Goal: Task Accomplishment & Management: Manage account settings

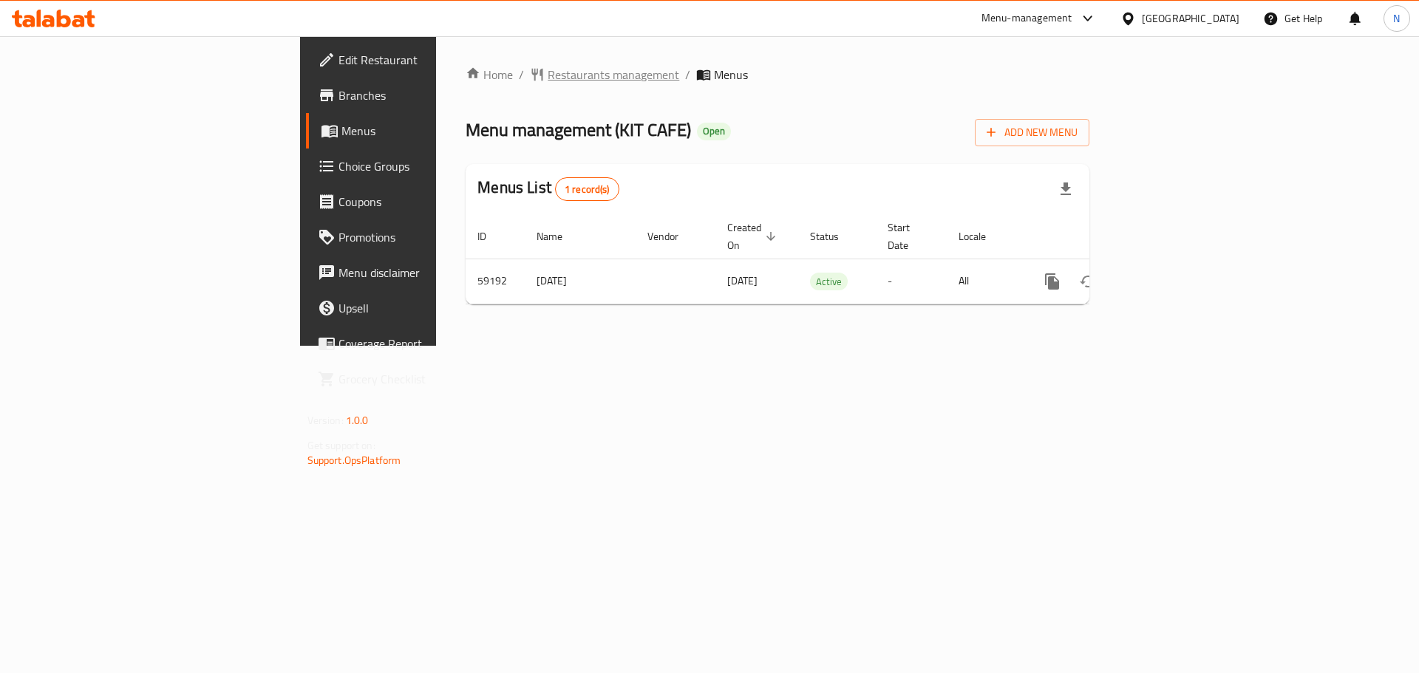
click at [548, 72] on span "Restaurants management" at bounding box center [614, 75] width 132 height 18
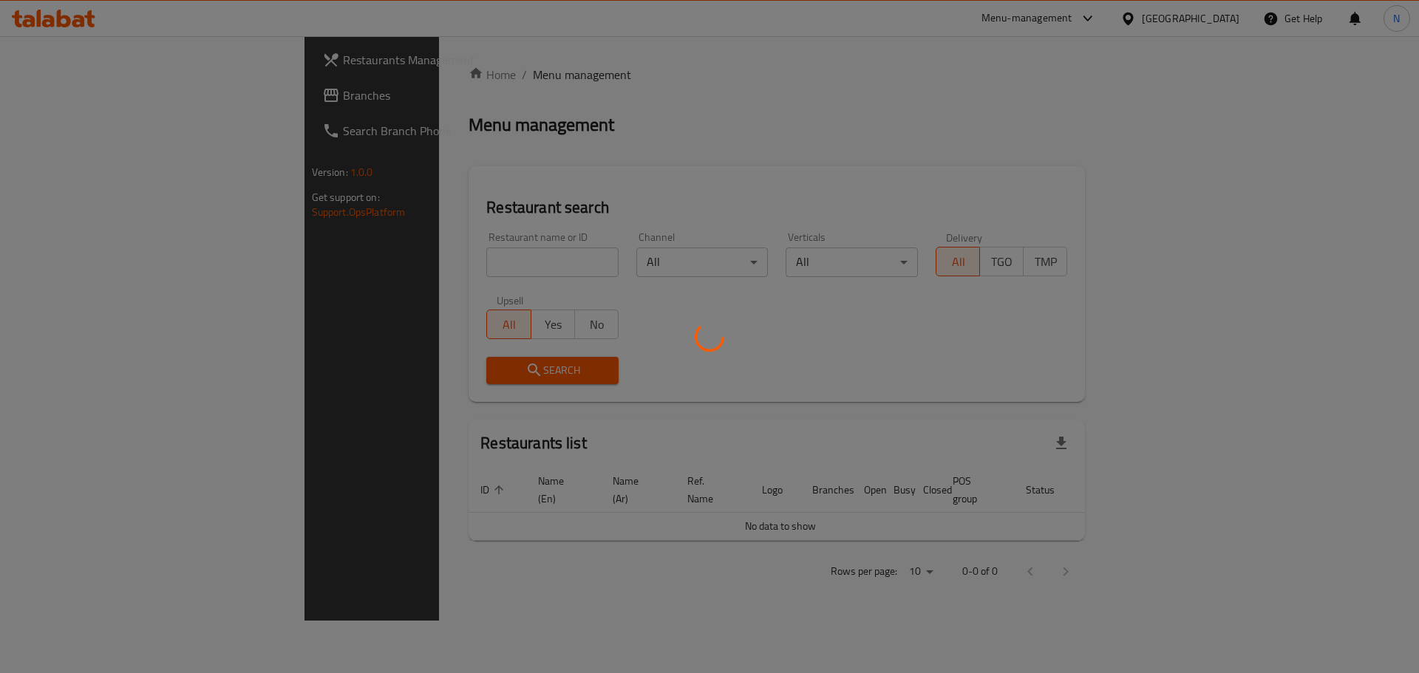
click at [79, 101] on div at bounding box center [709, 336] width 1419 height 673
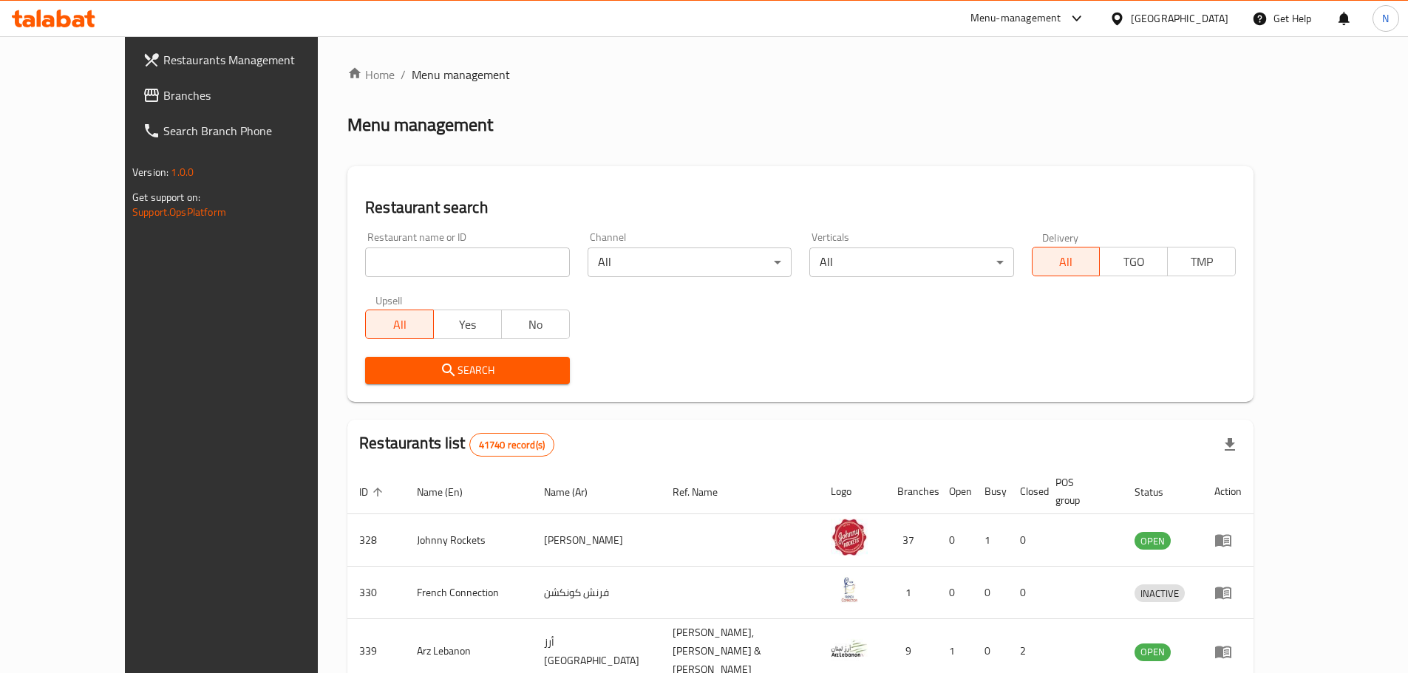
click at [163, 101] on span "Branches" at bounding box center [255, 95] width 185 height 18
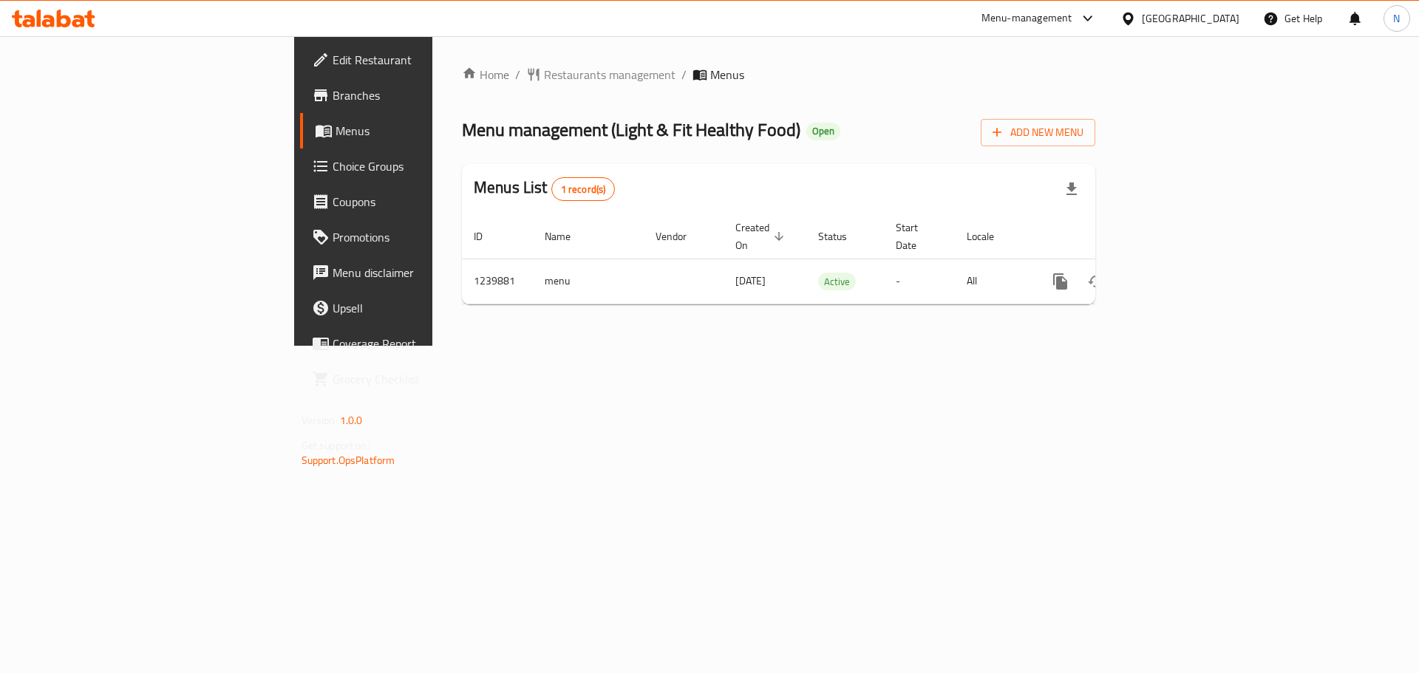
click at [1166, 16] on div "[GEOGRAPHIC_DATA]" at bounding box center [1191, 18] width 98 height 16
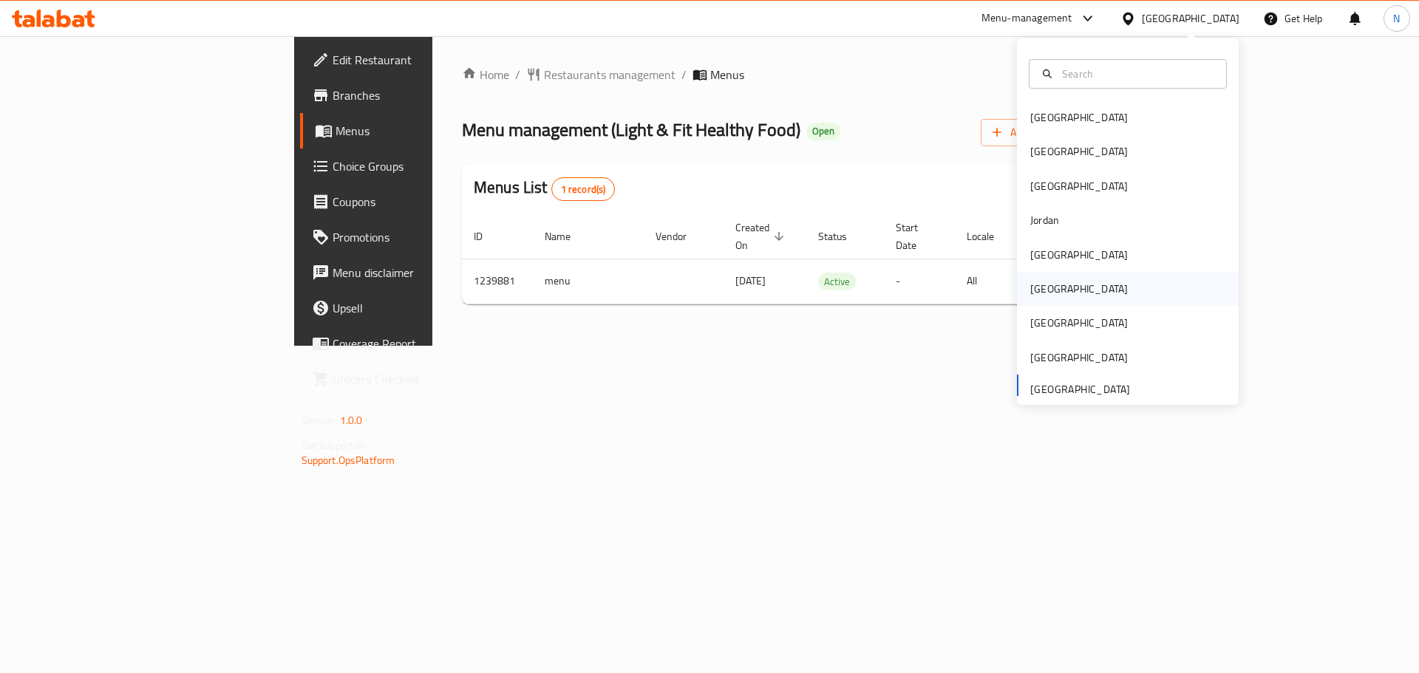
click at [1053, 284] on div "[GEOGRAPHIC_DATA]" at bounding box center [1078, 289] width 121 height 34
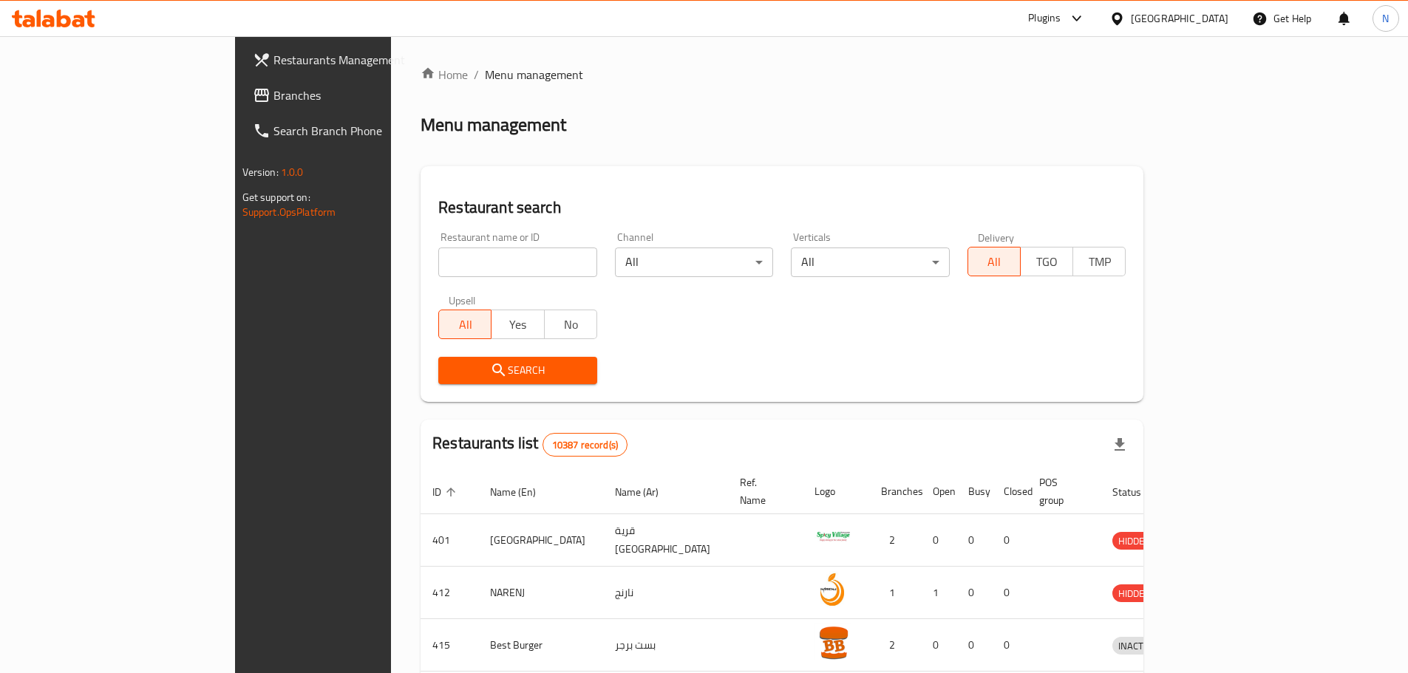
click at [273, 103] on span "Branches" at bounding box center [365, 95] width 185 height 18
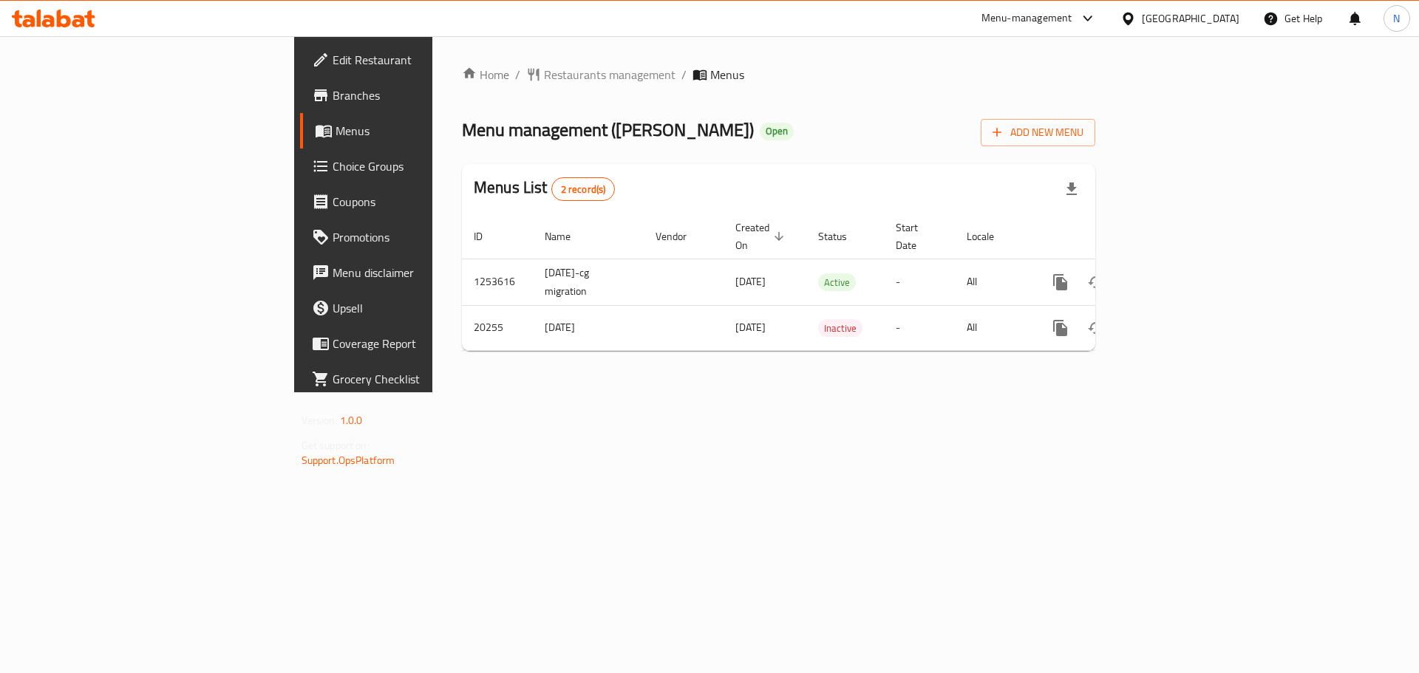
click at [1223, 23] on div "[GEOGRAPHIC_DATA]" at bounding box center [1191, 18] width 98 height 16
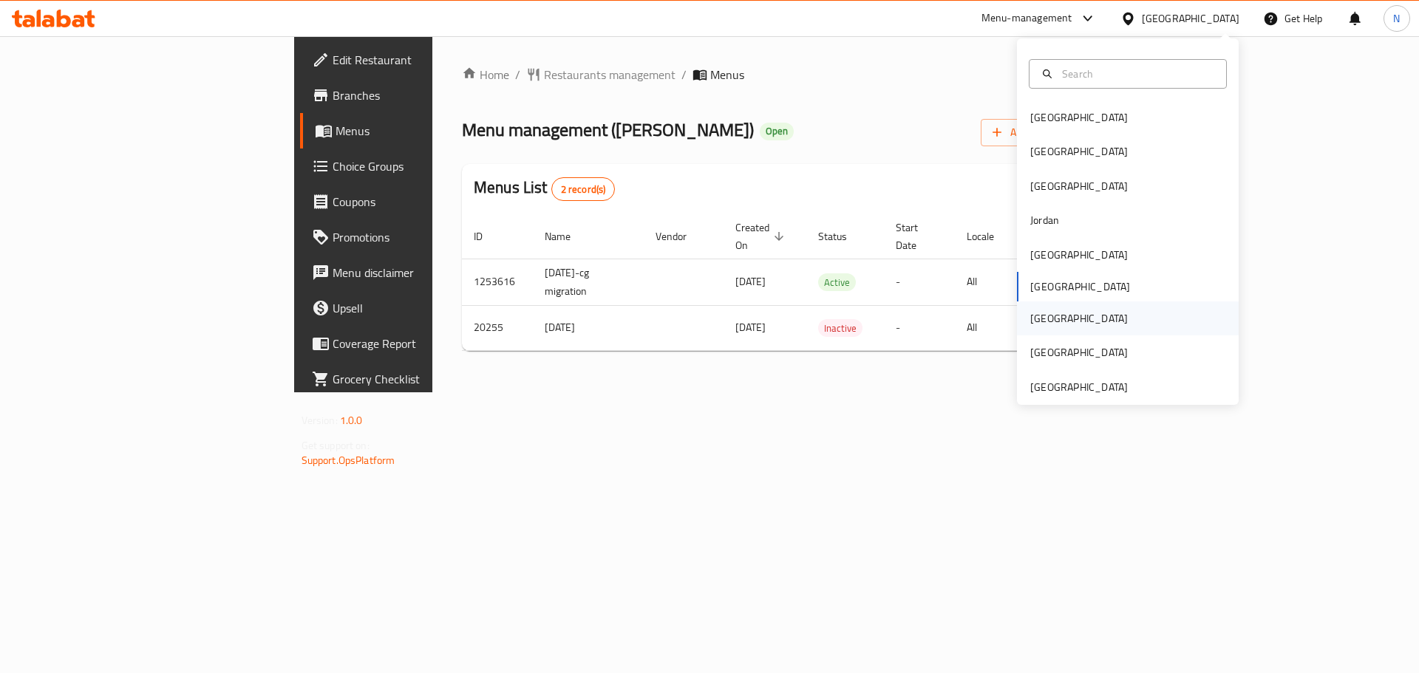
click at [1032, 327] on div "[GEOGRAPHIC_DATA]" at bounding box center [1079, 318] width 98 height 16
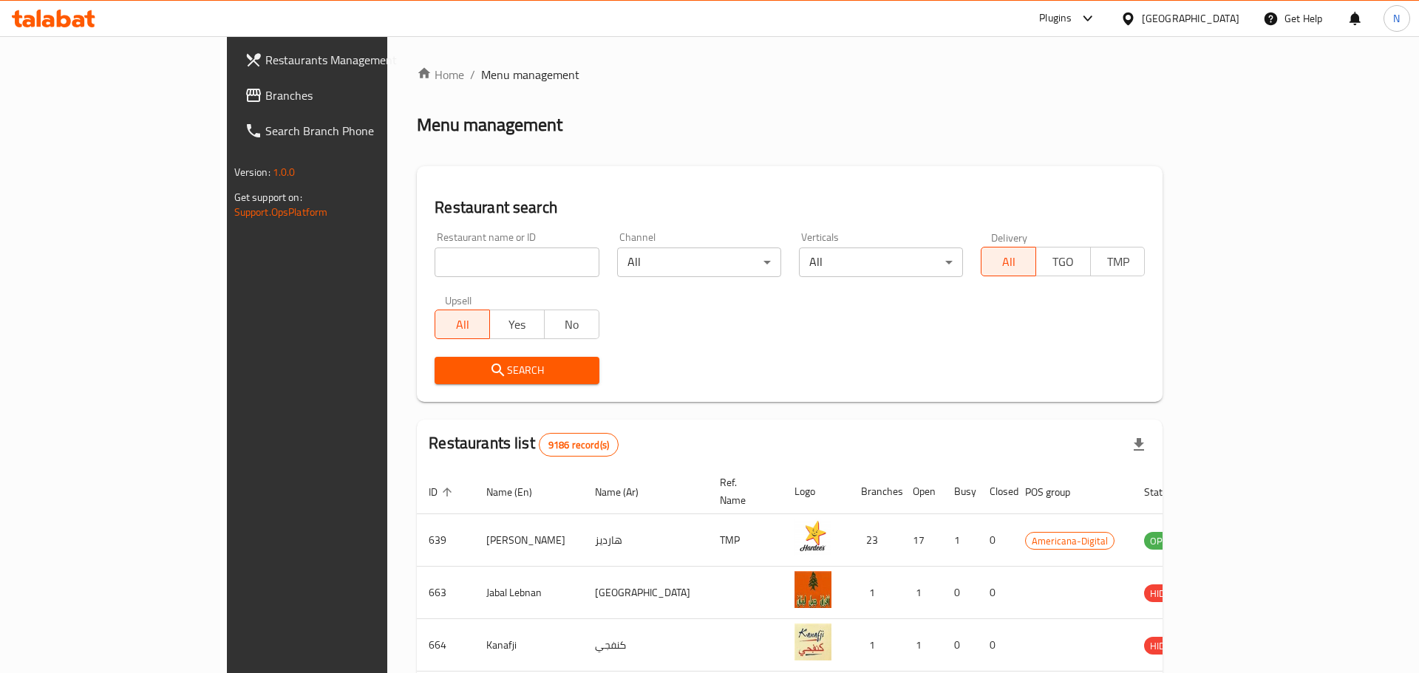
click at [44, 92] on div at bounding box center [709, 336] width 1419 height 673
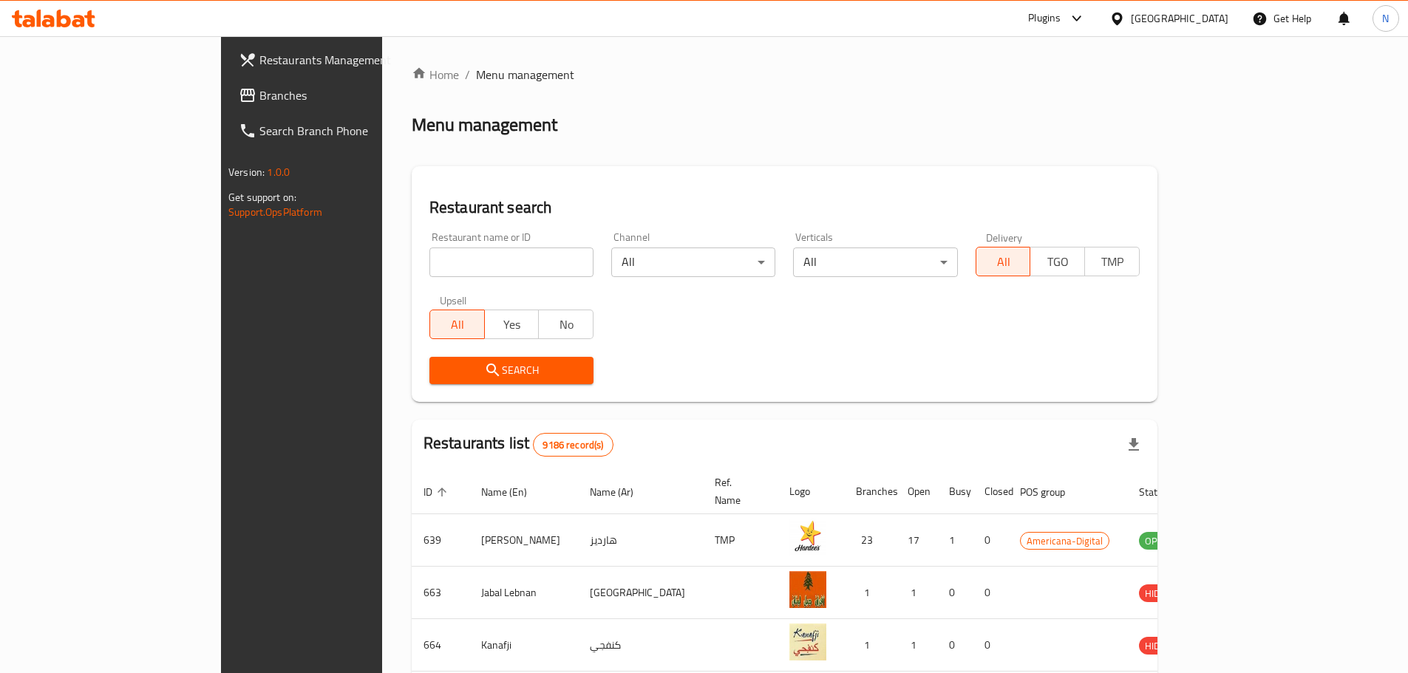
click at [259, 92] on span "Branches" at bounding box center [351, 95] width 185 height 18
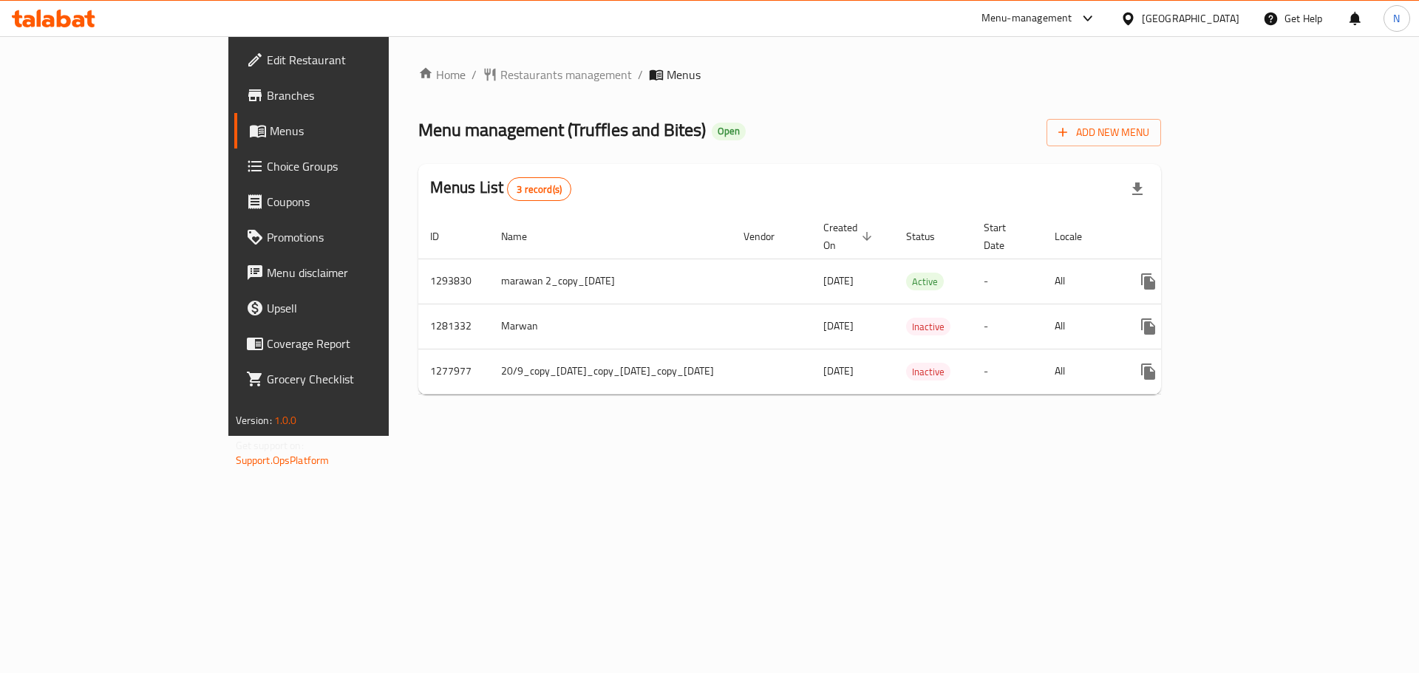
click at [1221, 16] on div "[GEOGRAPHIC_DATA]" at bounding box center [1191, 18] width 98 height 16
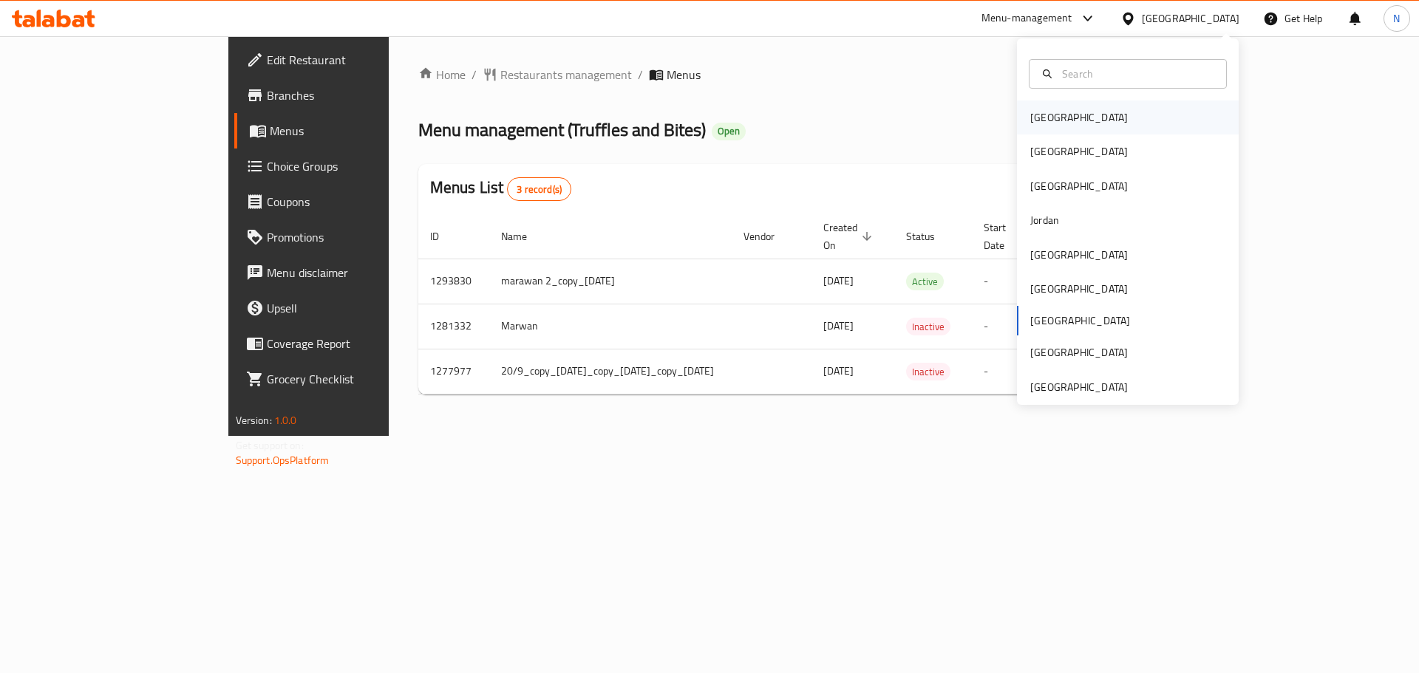
click at [1048, 109] on div "[GEOGRAPHIC_DATA]" at bounding box center [1079, 117] width 98 height 16
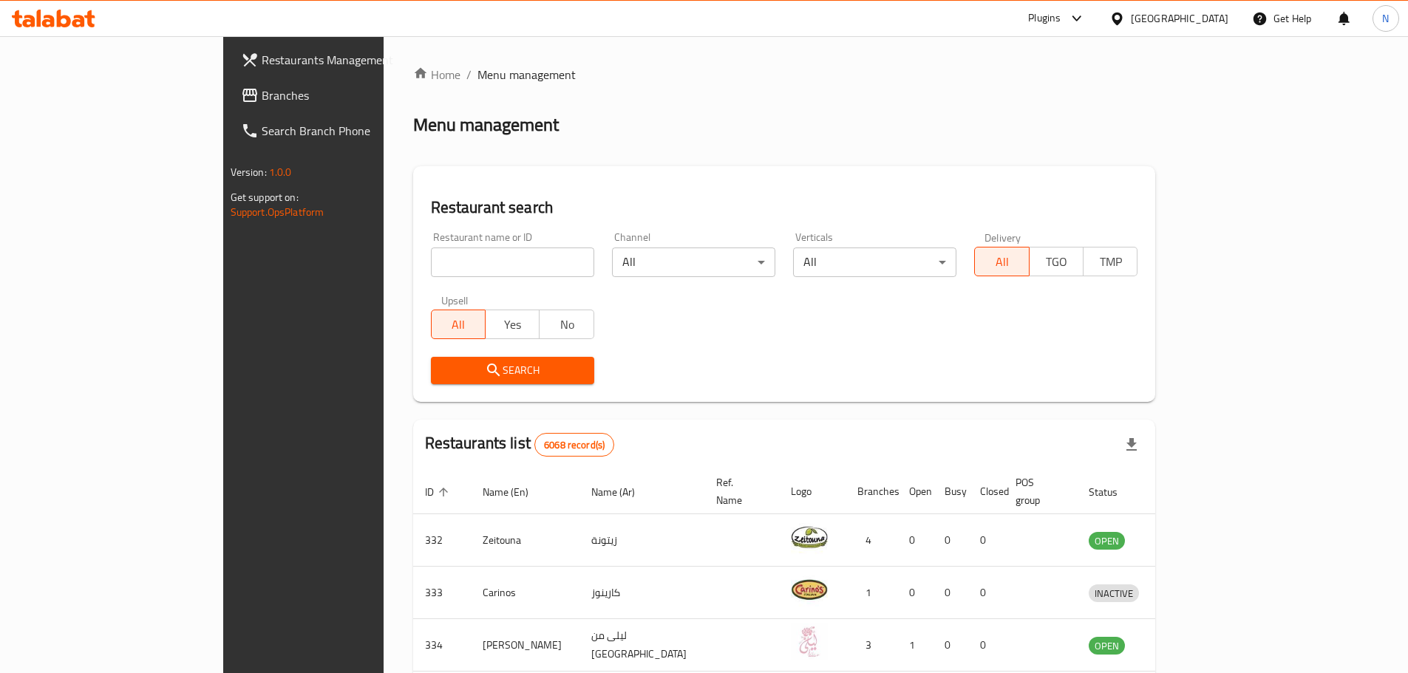
click at [71, 115] on div at bounding box center [704, 336] width 1408 height 673
click at [262, 103] on span "Branches" at bounding box center [354, 95] width 185 height 18
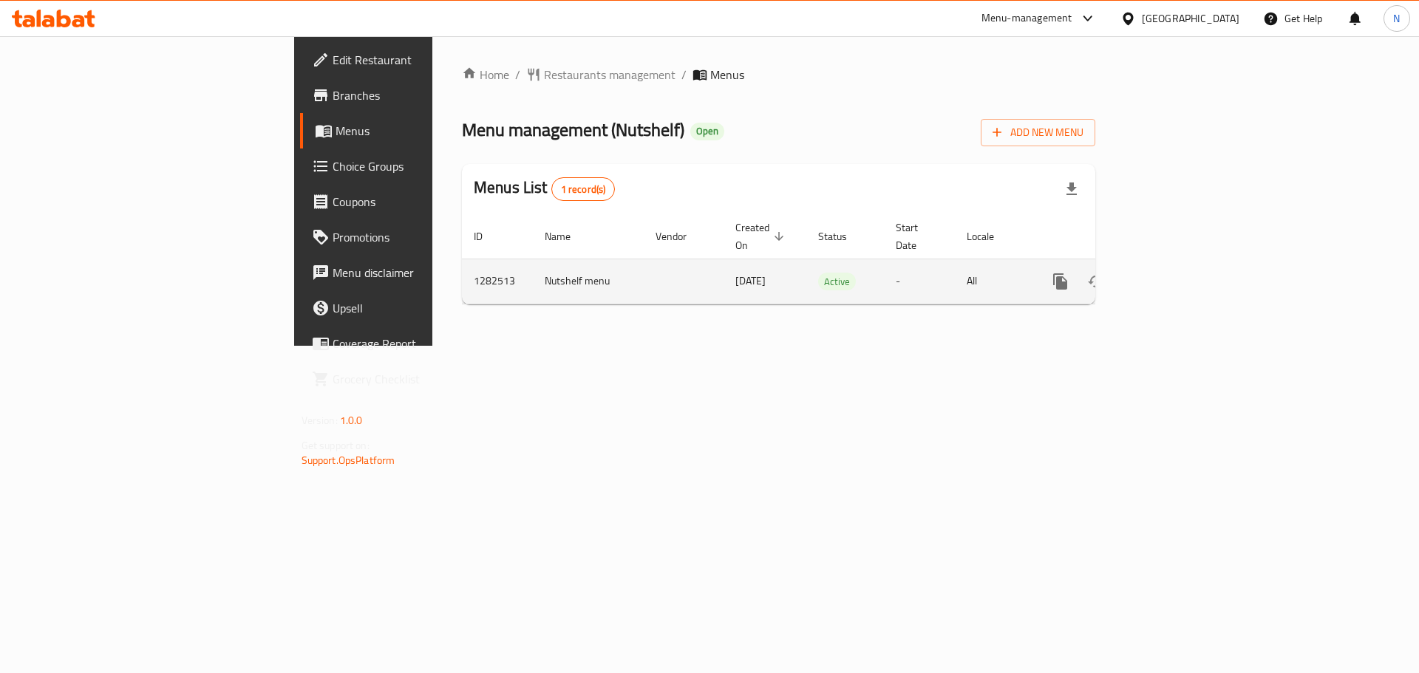
click at [1173, 275] on icon "enhanced table" at bounding box center [1166, 281] width 13 height 13
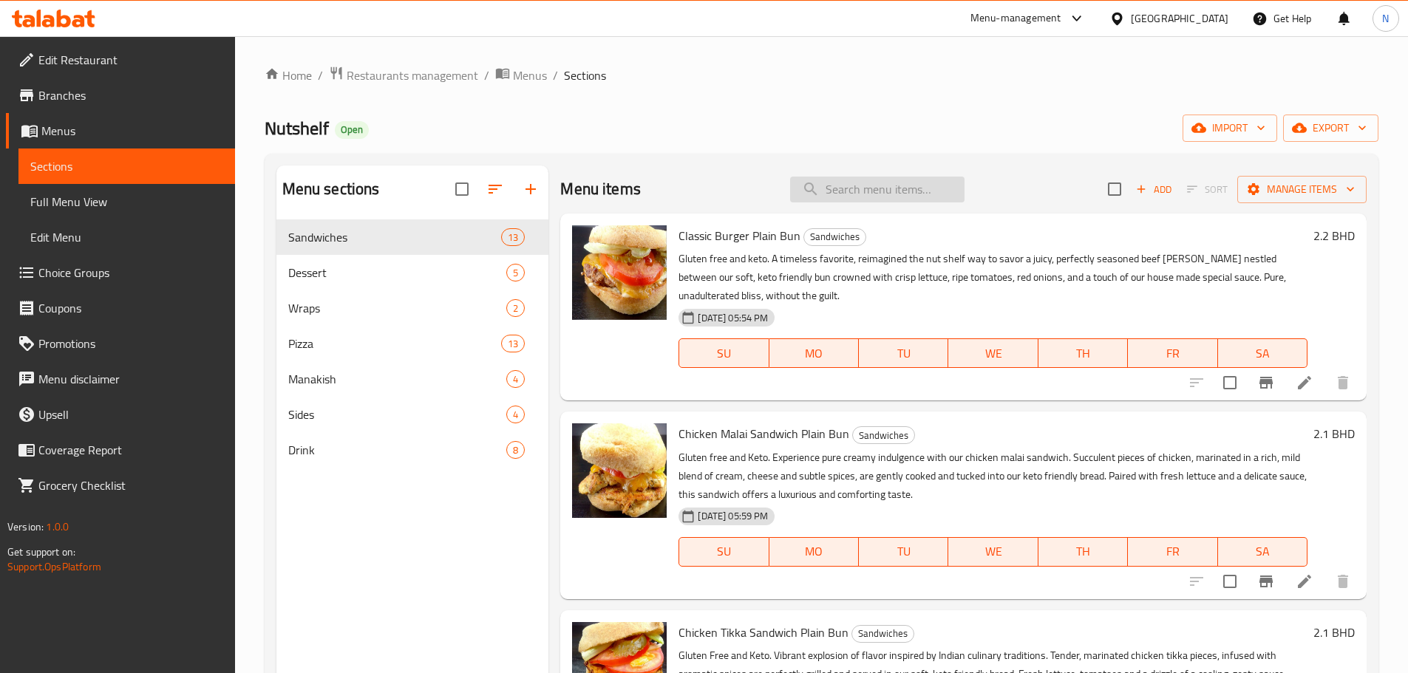
click at [841, 192] on input "search" at bounding box center [877, 190] width 174 height 26
paste input "مناقيش الزعتر"
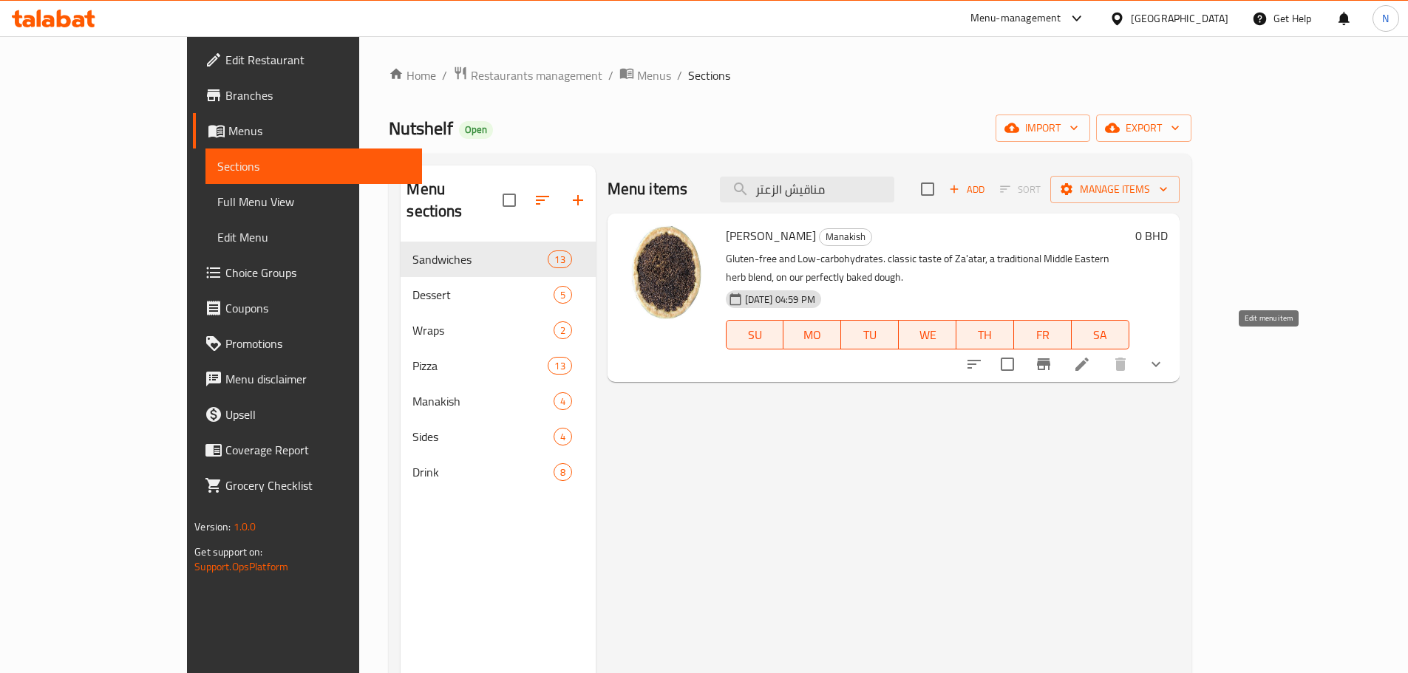
type input "مناقيش الزعتر"
click at [1091, 355] on icon at bounding box center [1082, 364] width 18 height 18
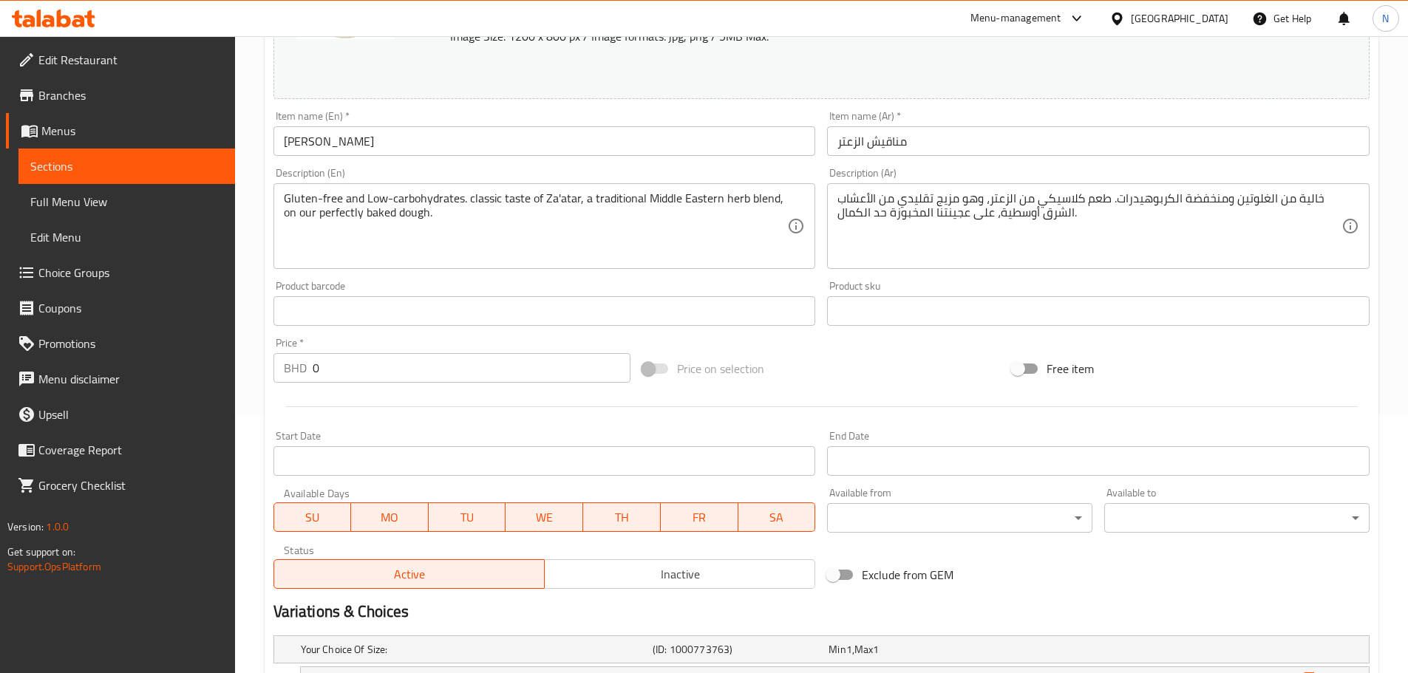
scroll to position [383, 0]
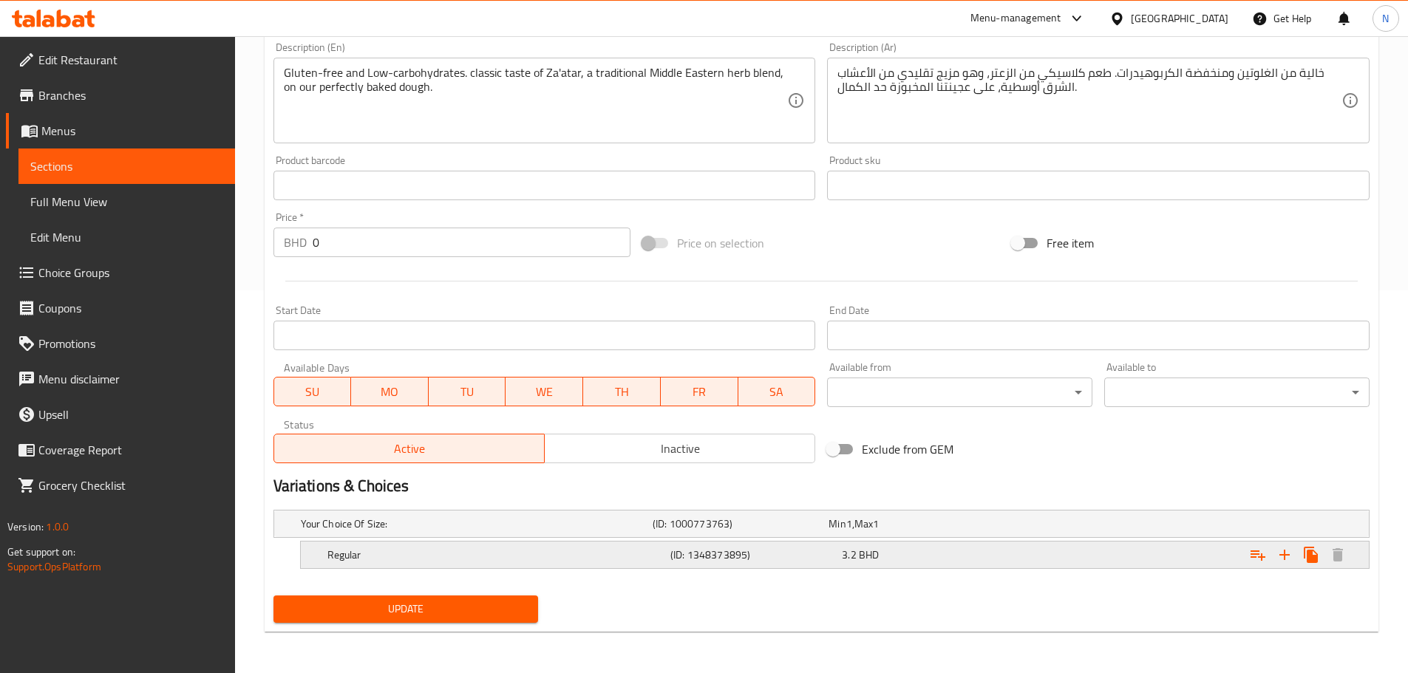
click at [585, 562] on h5 "Regular" at bounding box center [495, 555] width 337 height 15
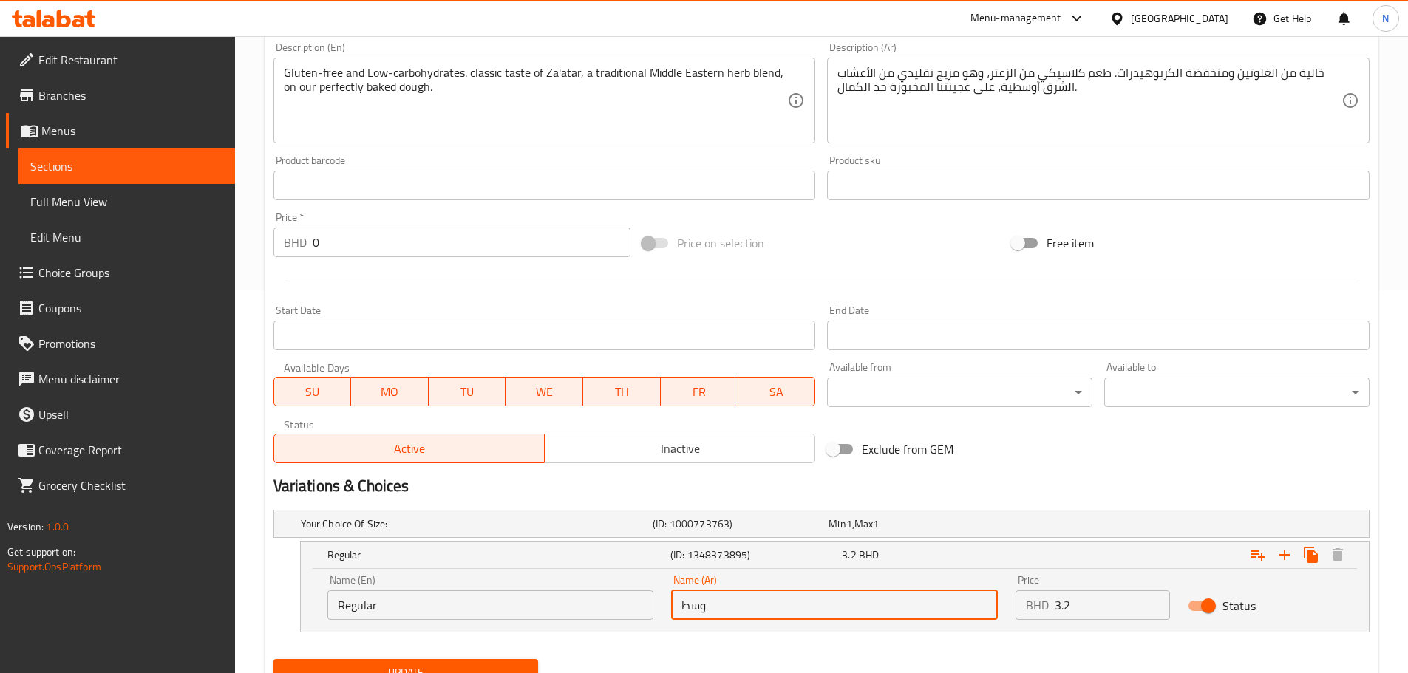
click at [715, 614] on input "وسط" at bounding box center [834, 605] width 327 height 30
click at [716, 614] on input "وسط" at bounding box center [834, 605] width 327 height 30
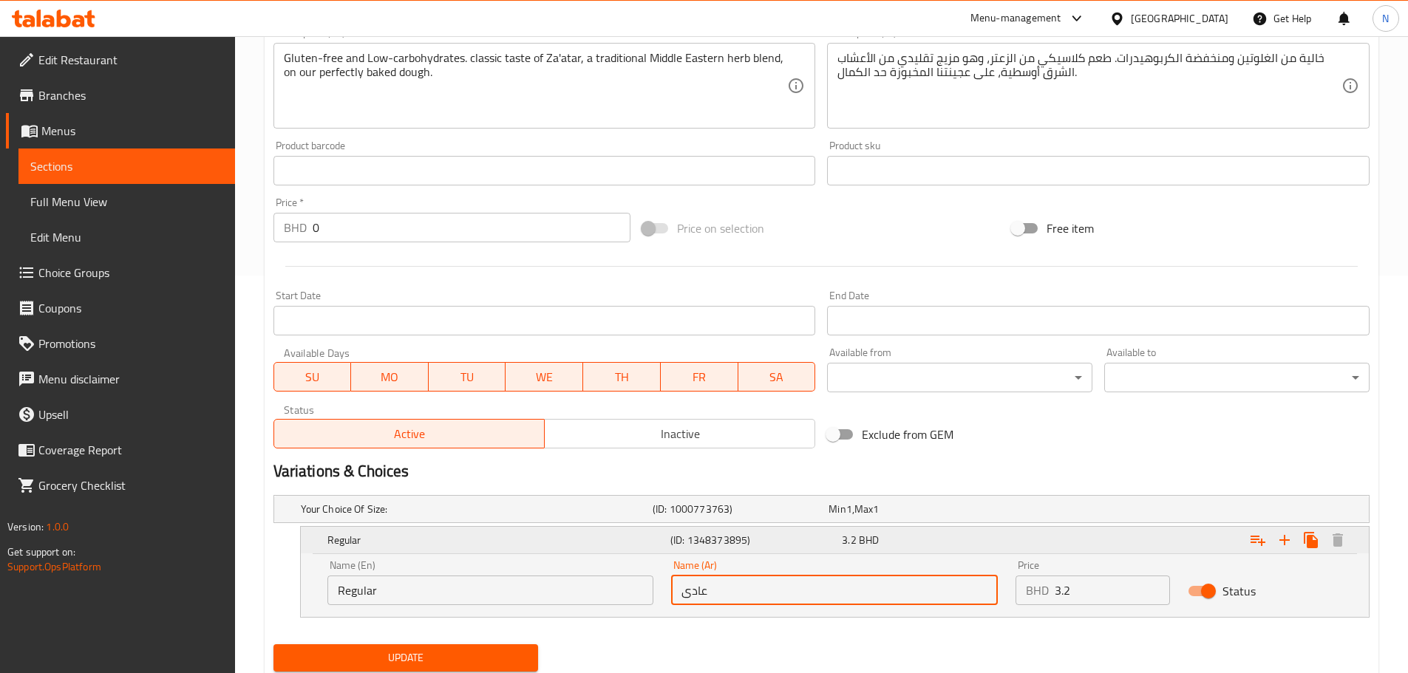
scroll to position [446, 0]
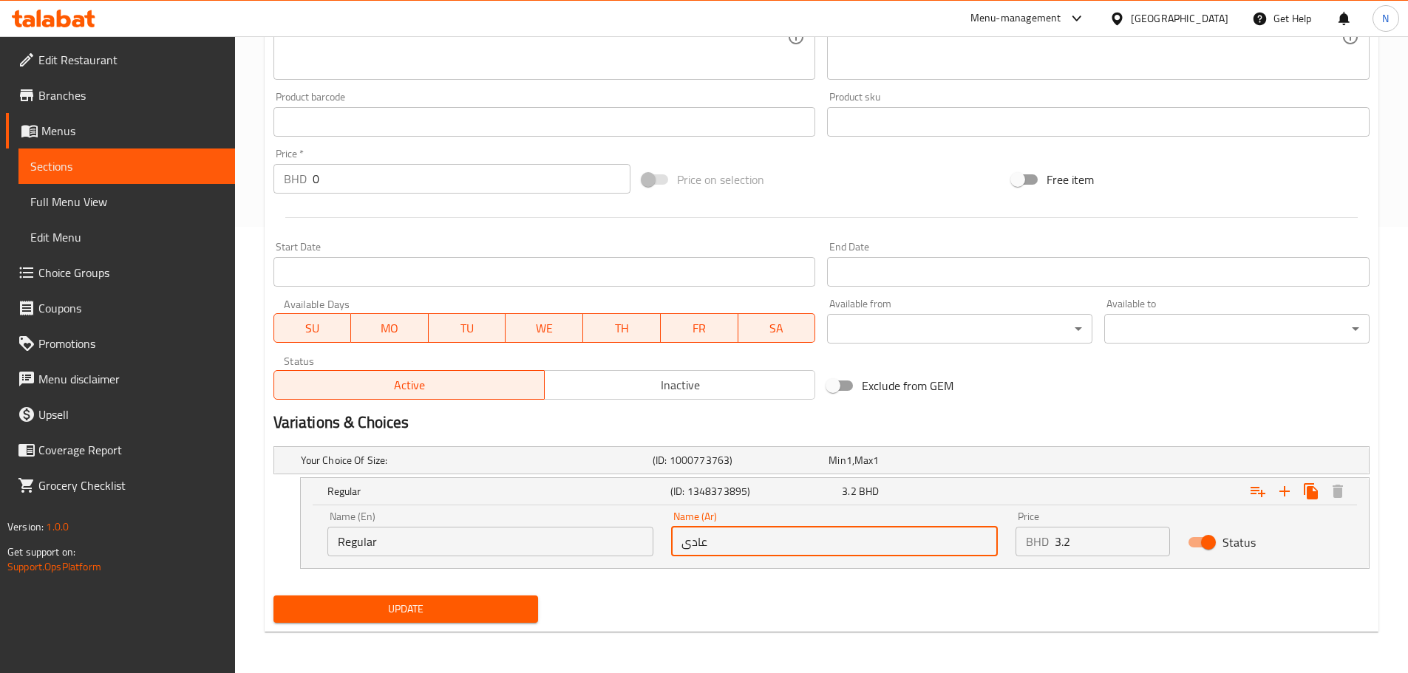
type input "عادى"
click at [406, 612] on span "Update" at bounding box center [406, 609] width 242 height 18
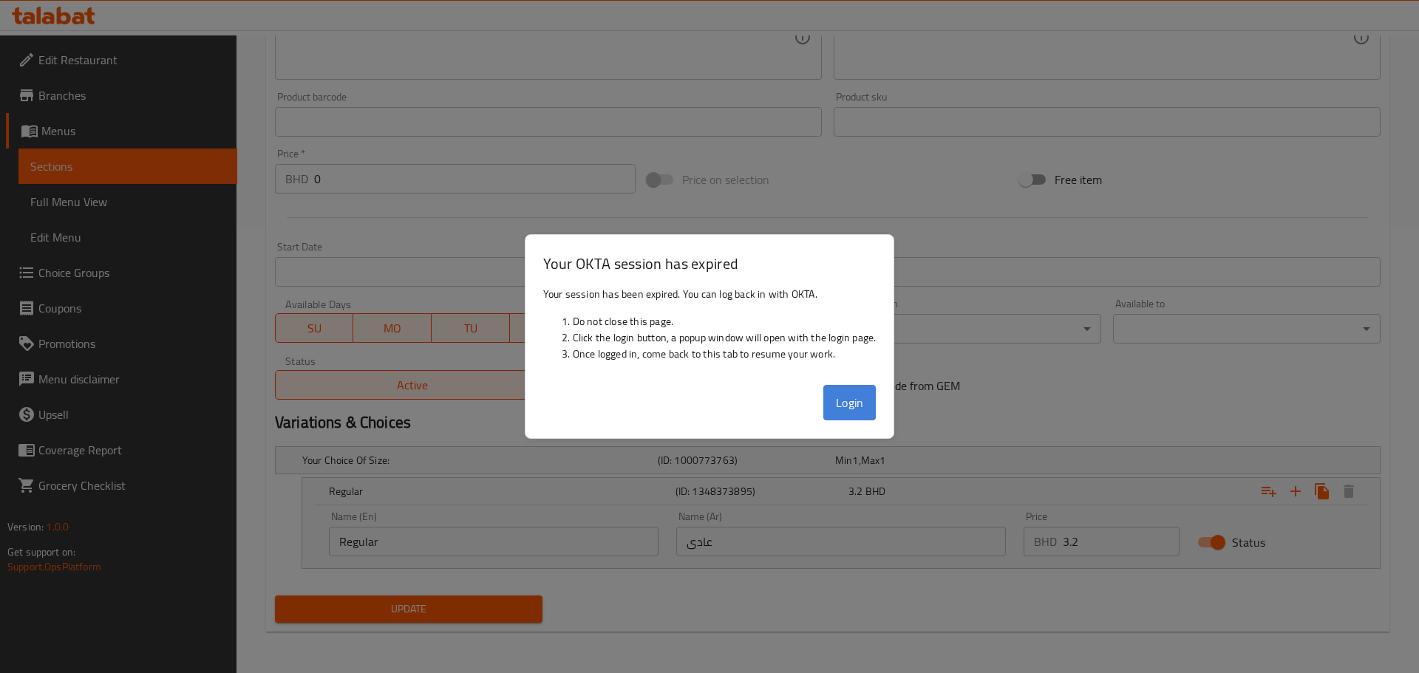
click at [856, 407] on button "Login" at bounding box center [849, 402] width 53 height 35
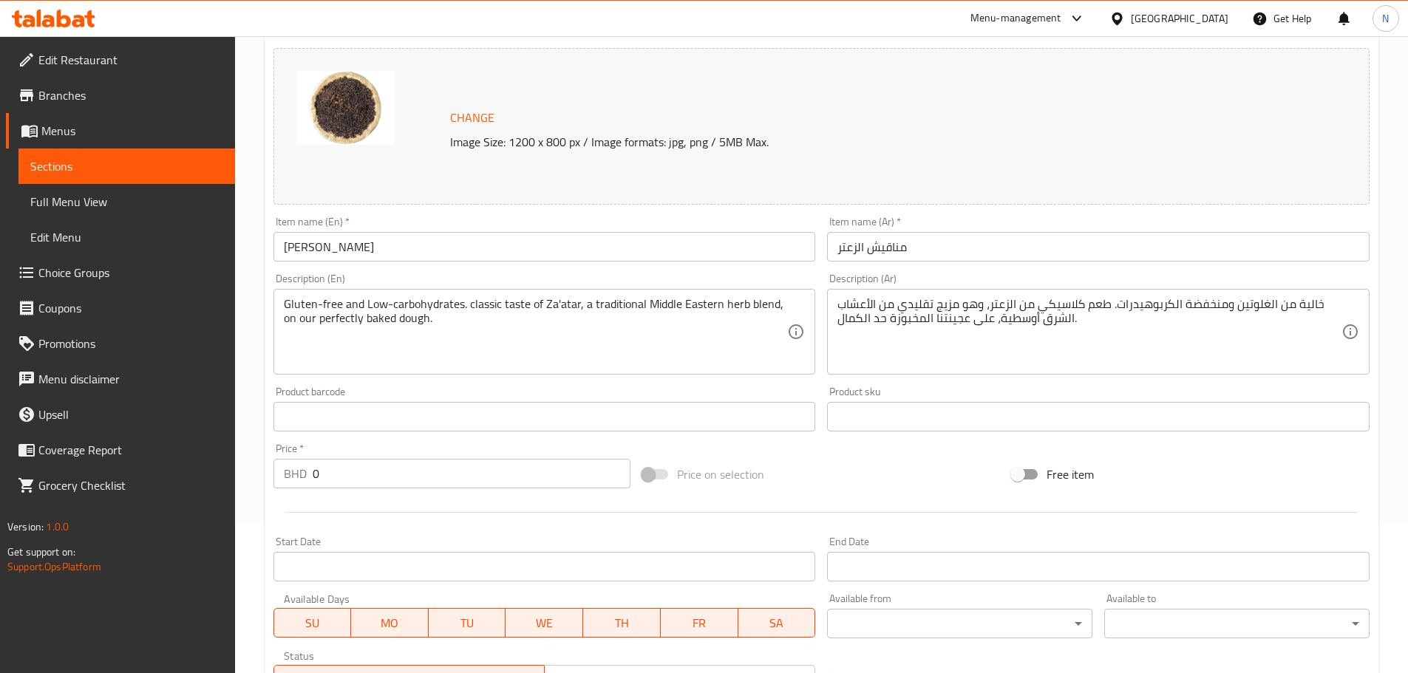
scroll to position [0, 0]
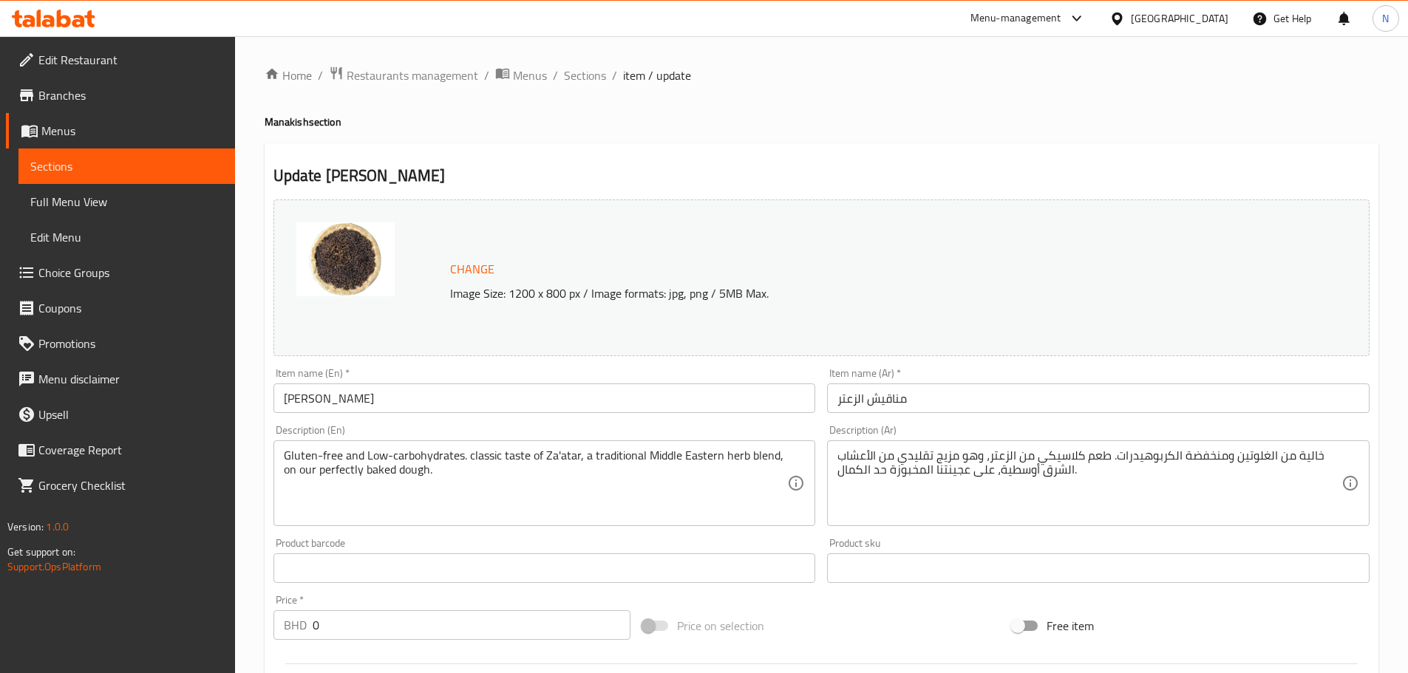
click at [1125, 24] on icon at bounding box center [1117, 19] width 16 height 16
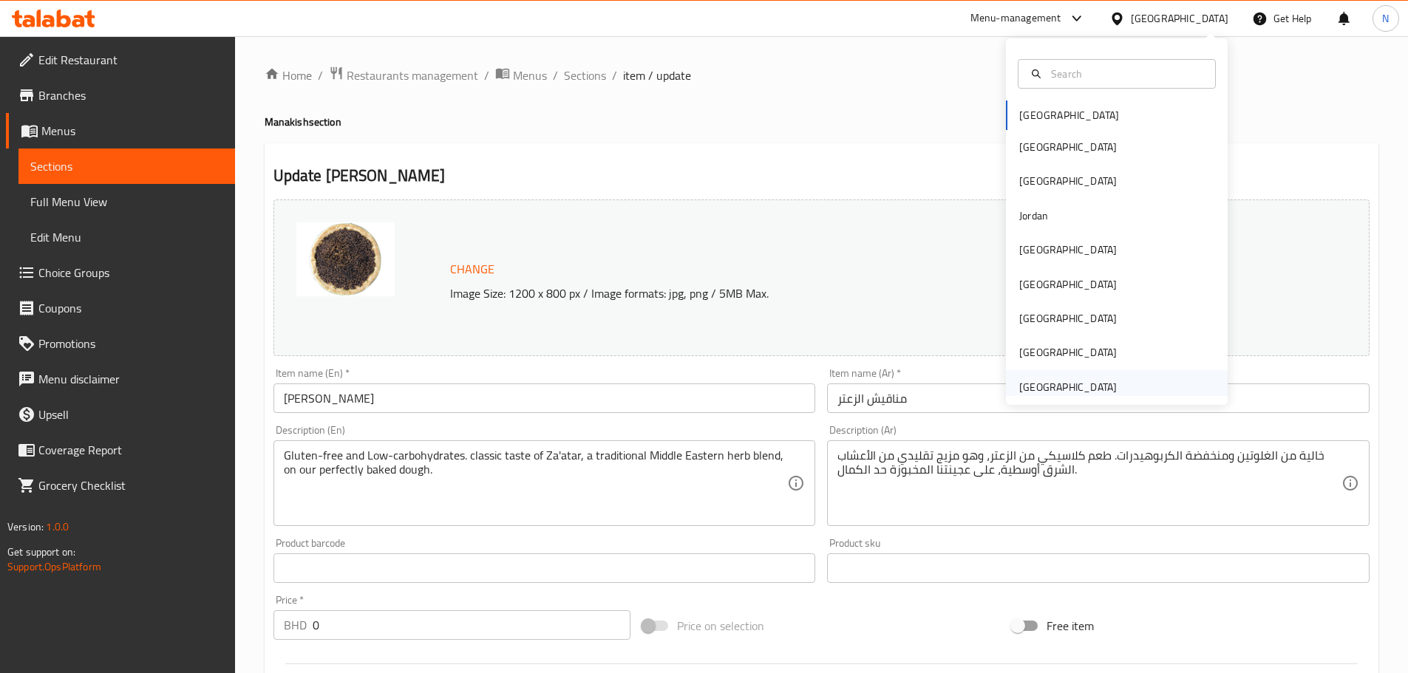
click at [1037, 380] on div "[GEOGRAPHIC_DATA]" at bounding box center [1068, 387] width 98 height 16
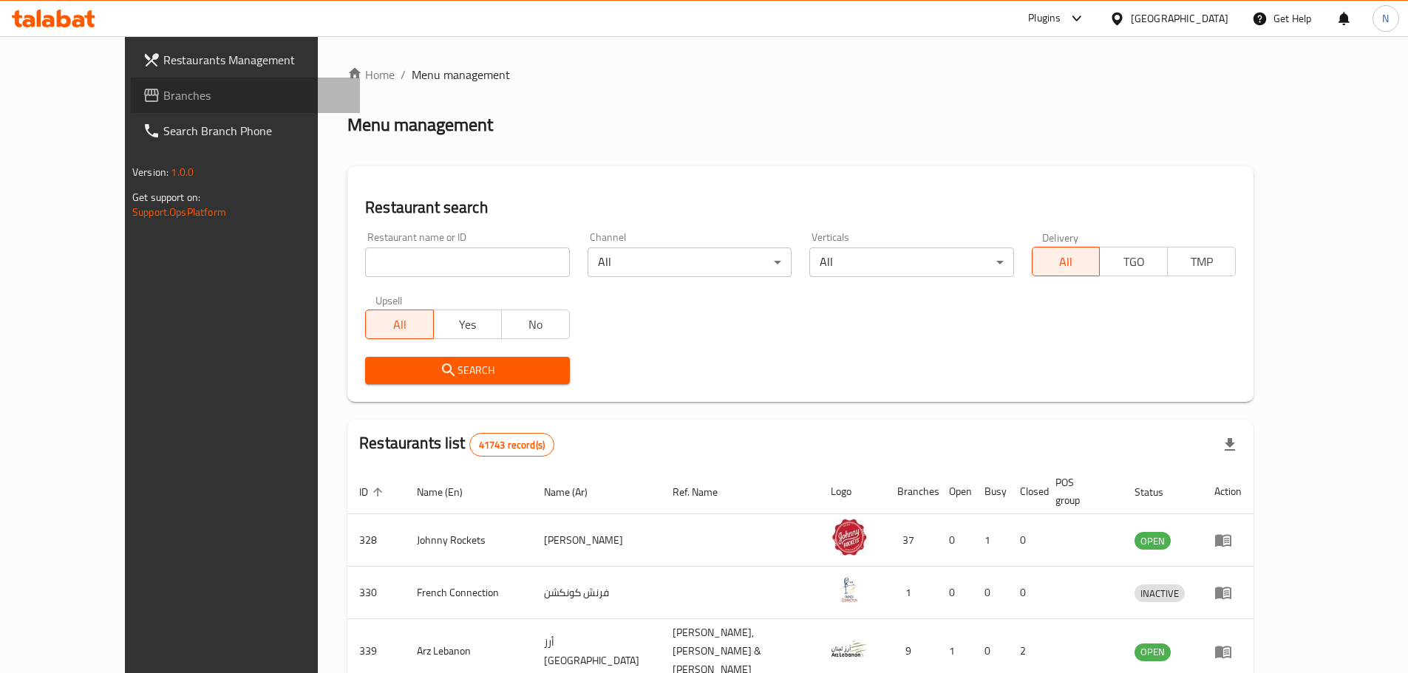
click at [163, 89] on span "Branches" at bounding box center [255, 95] width 185 height 18
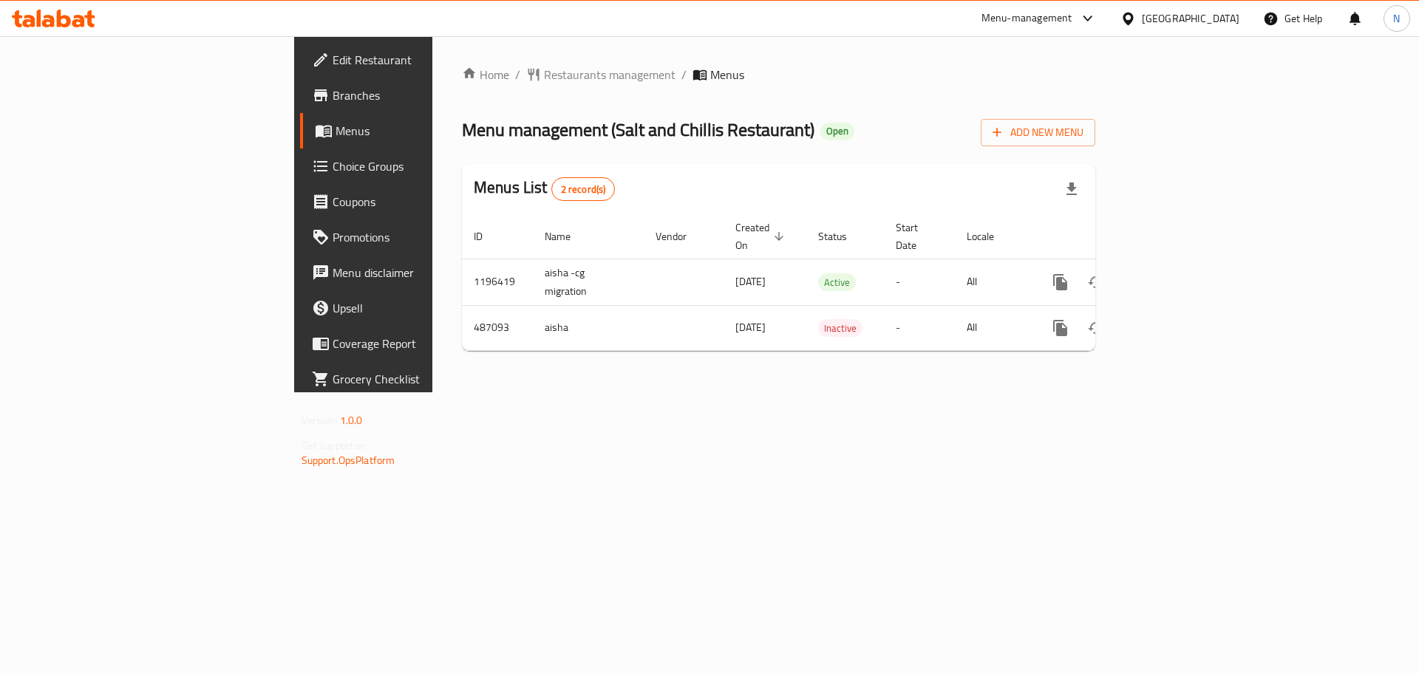
click at [1152, 16] on div "[GEOGRAPHIC_DATA]" at bounding box center [1191, 18] width 98 height 16
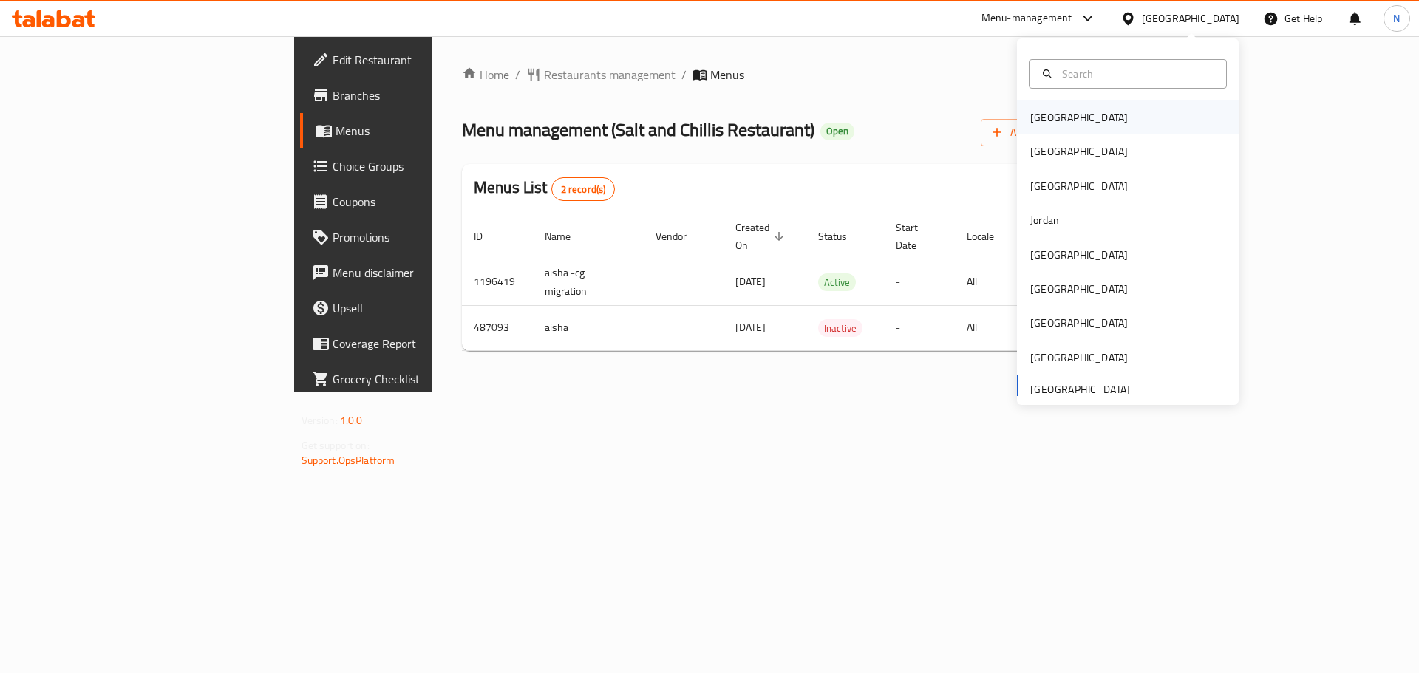
click at [1031, 111] on div "[GEOGRAPHIC_DATA]" at bounding box center [1079, 117] width 98 height 16
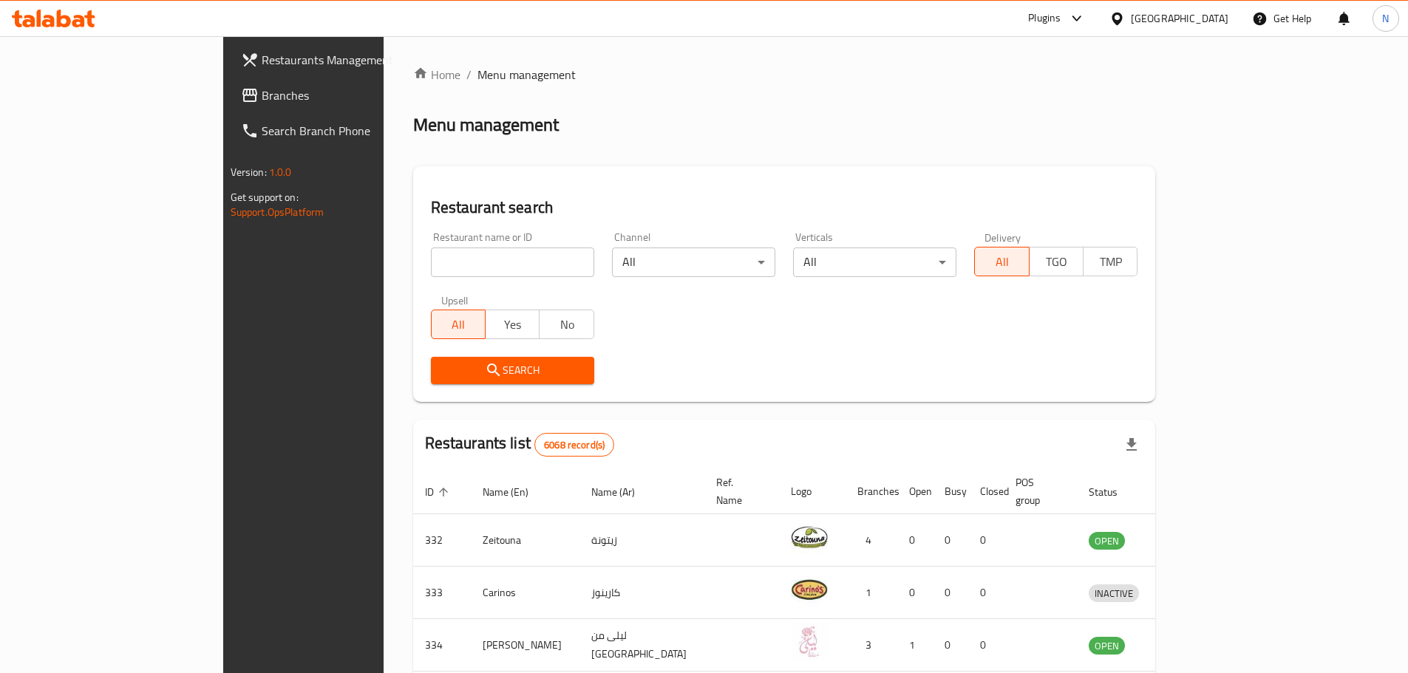
click at [262, 90] on span "Branches" at bounding box center [354, 95] width 185 height 18
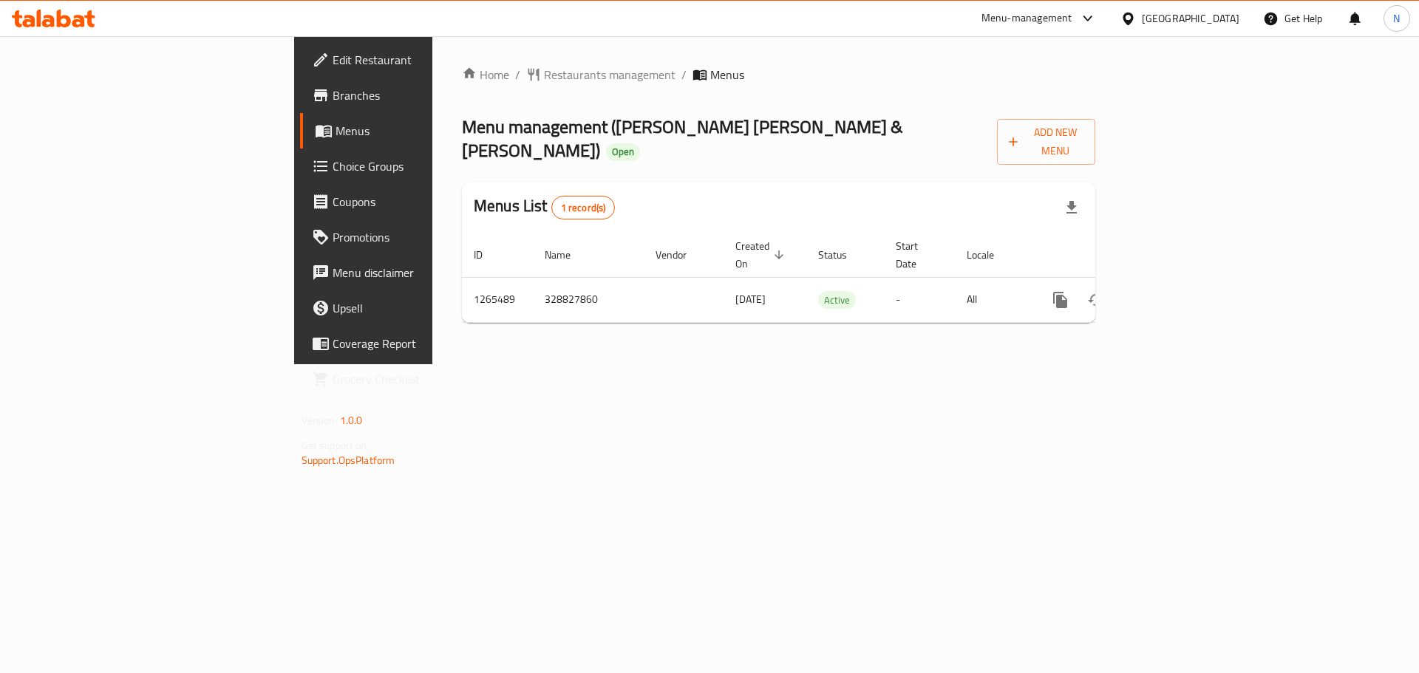
click at [1133, 19] on icon at bounding box center [1127, 18] width 10 height 13
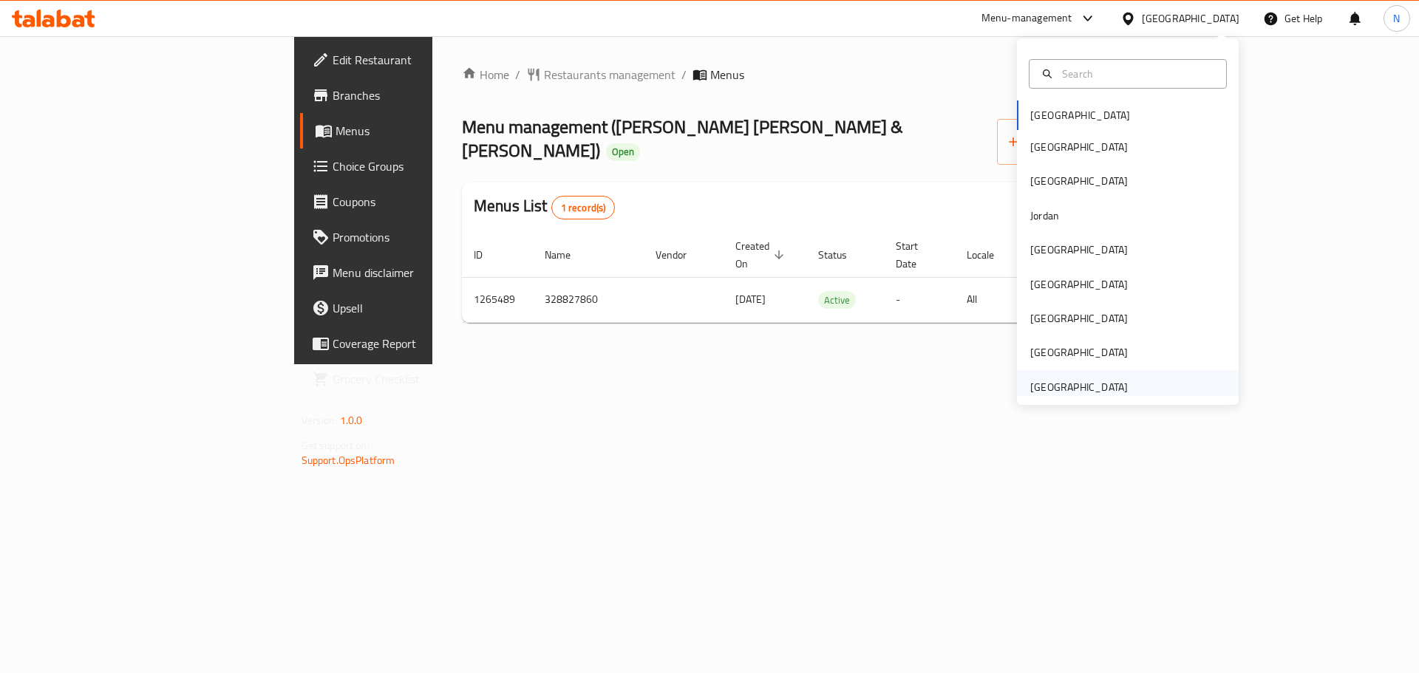
click at [1071, 392] on div "[GEOGRAPHIC_DATA]" at bounding box center [1079, 387] width 98 height 16
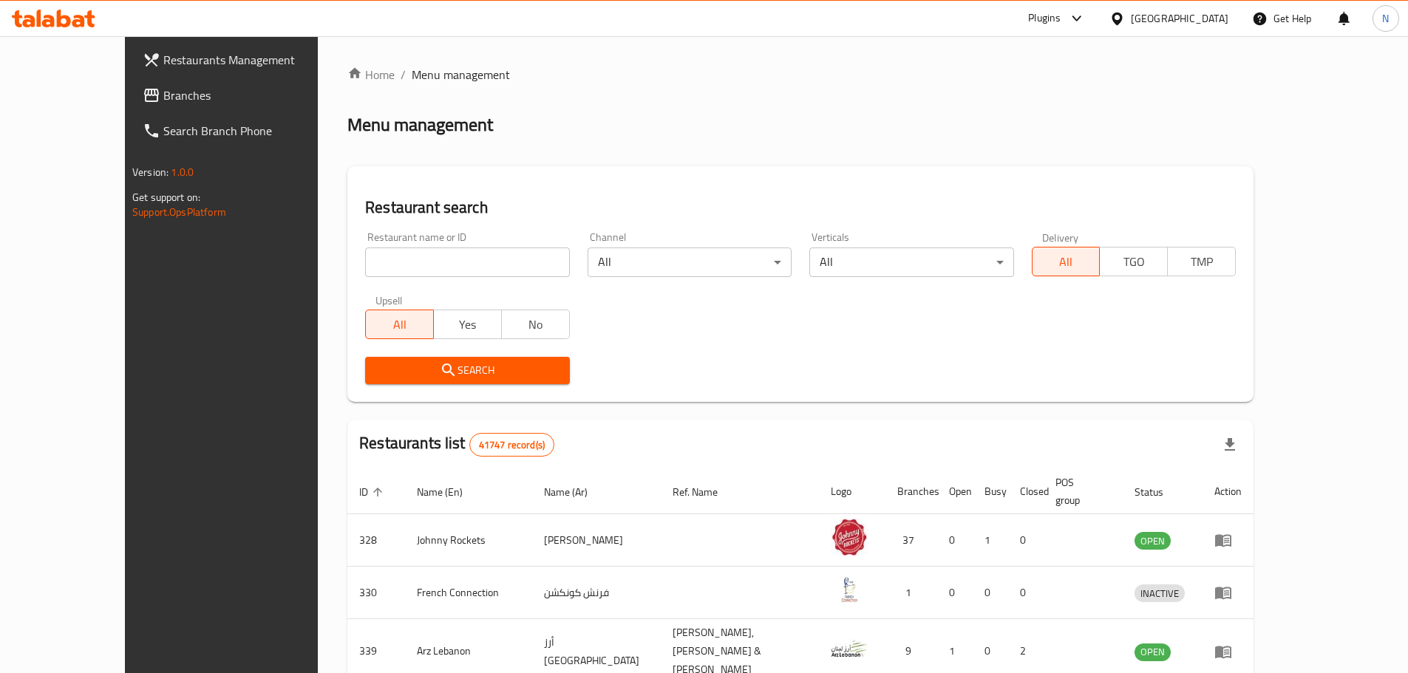
click at [163, 101] on span "Branches" at bounding box center [255, 95] width 185 height 18
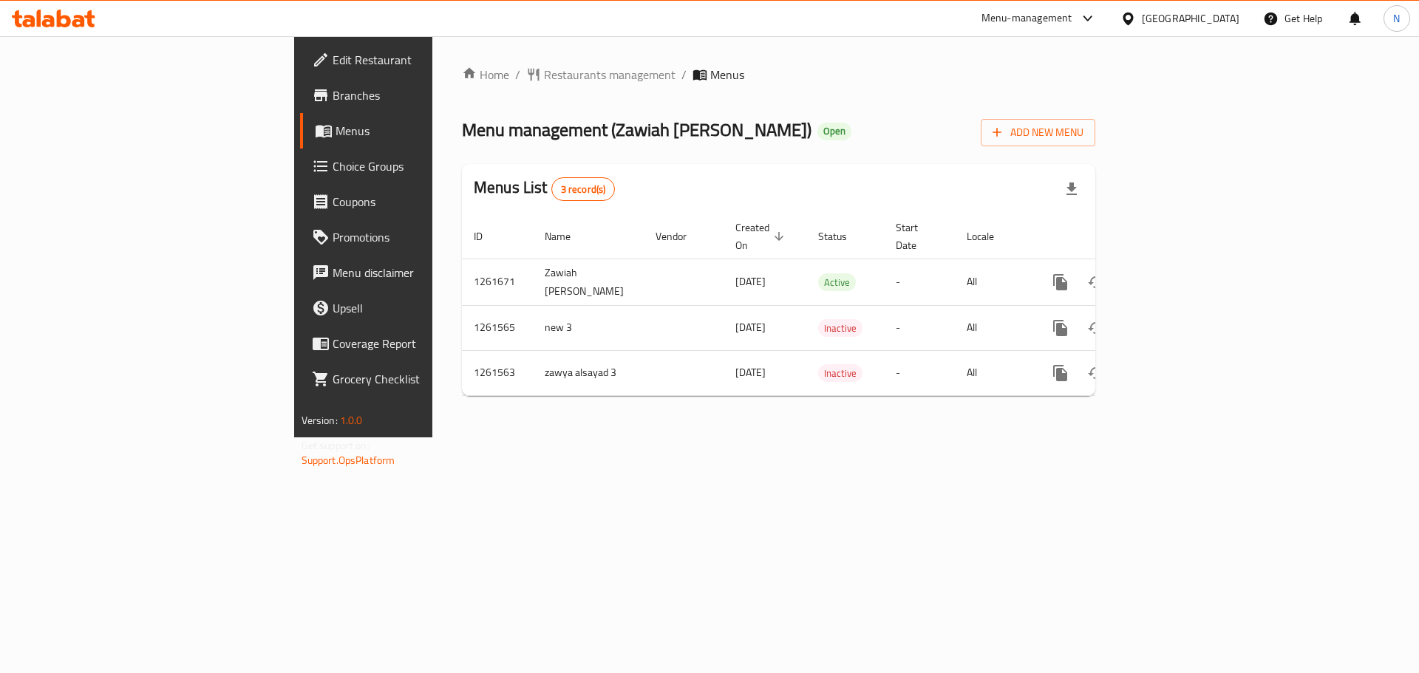
click at [1170, 15] on div "[GEOGRAPHIC_DATA]" at bounding box center [1191, 18] width 98 height 16
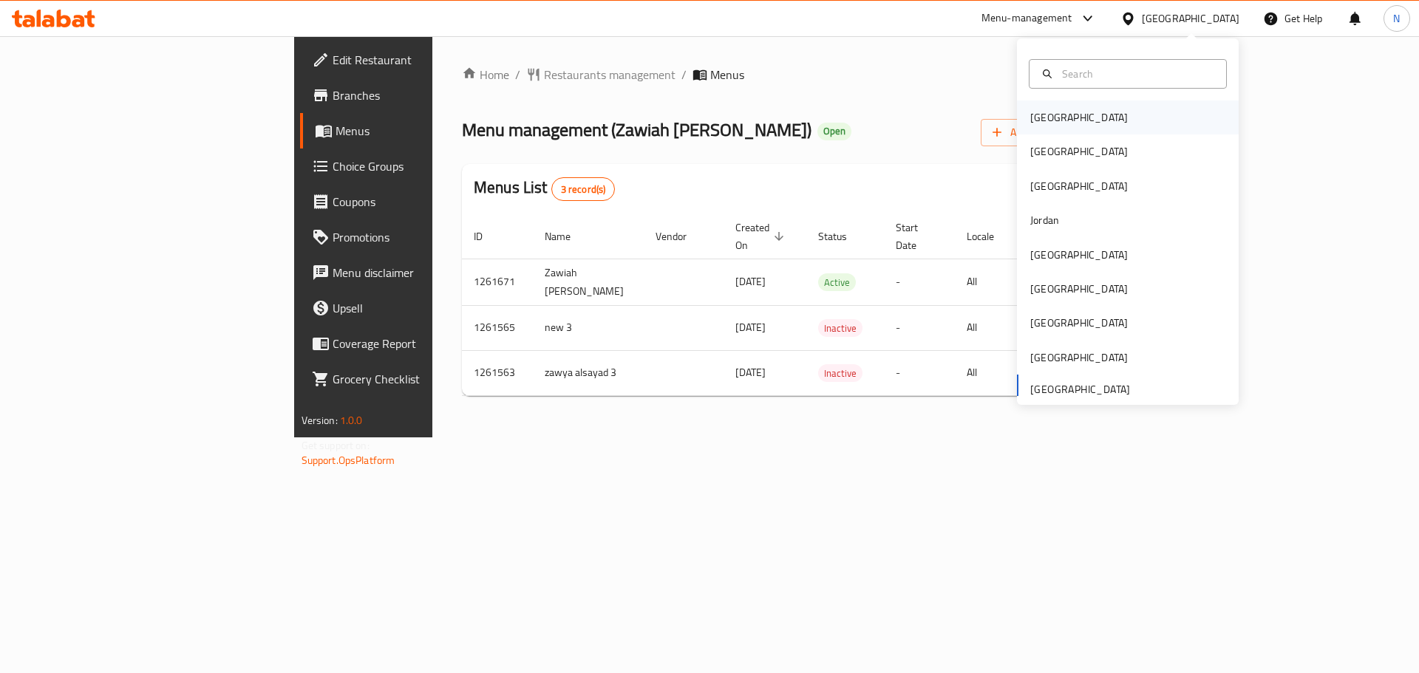
click at [1062, 113] on div "[GEOGRAPHIC_DATA]" at bounding box center [1078, 117] width 121 height 34
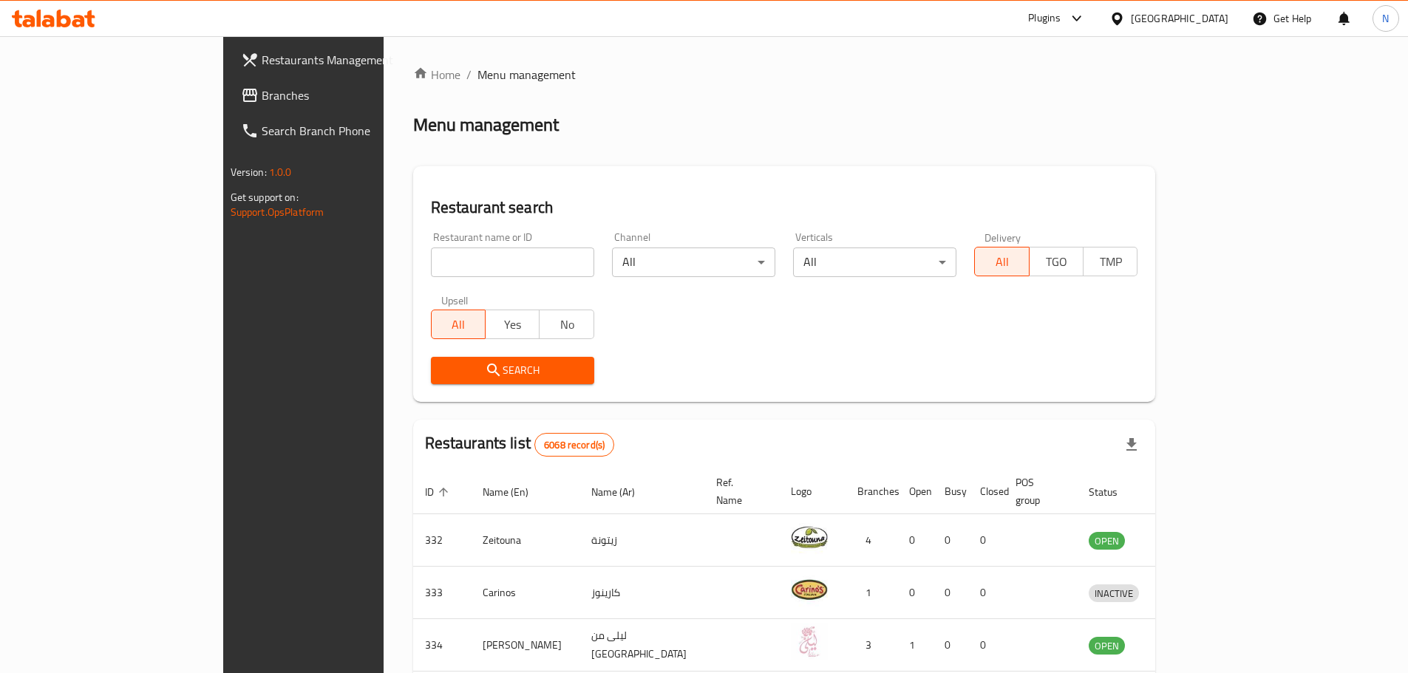
click at [229, 106] on link "Branches" at bounding box center [343, 95] width 229 height 35
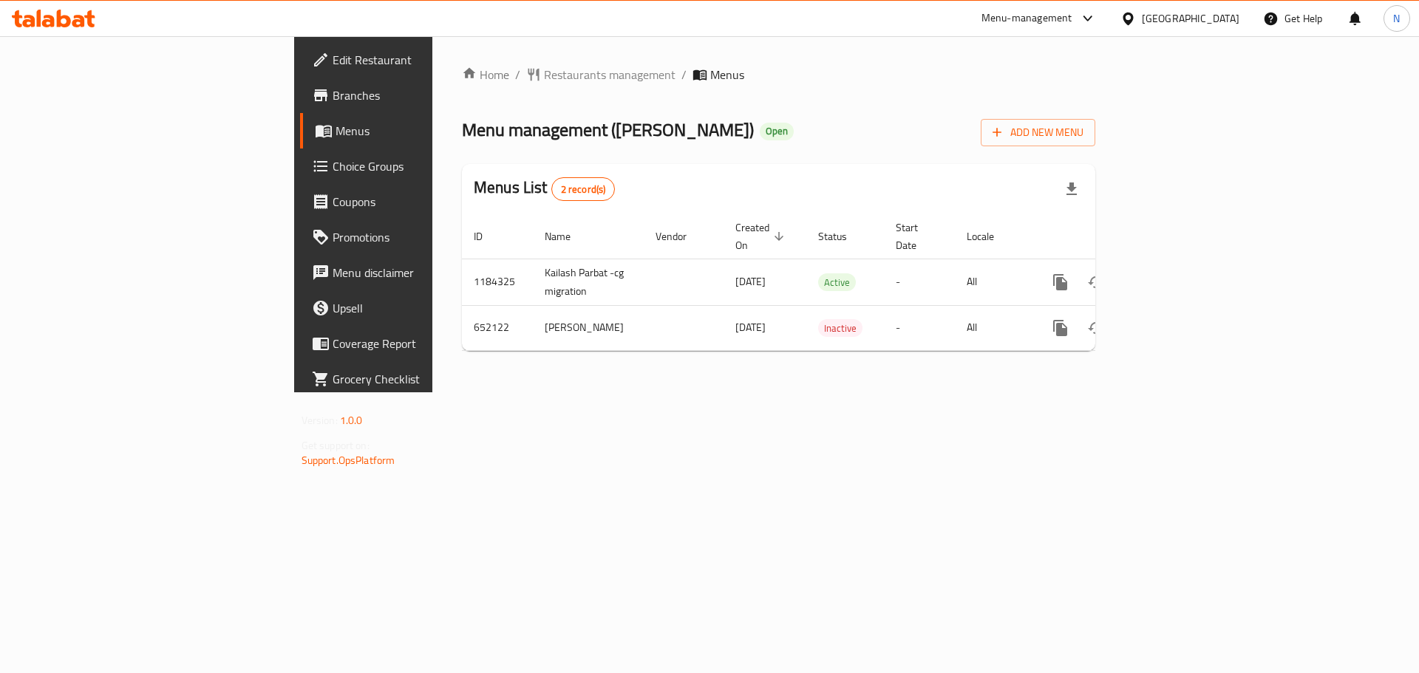
click at [1219, 15] on div "[GEOGRAPHIC_DATA]" at bounding box center [1191, 18] width 98 height 16
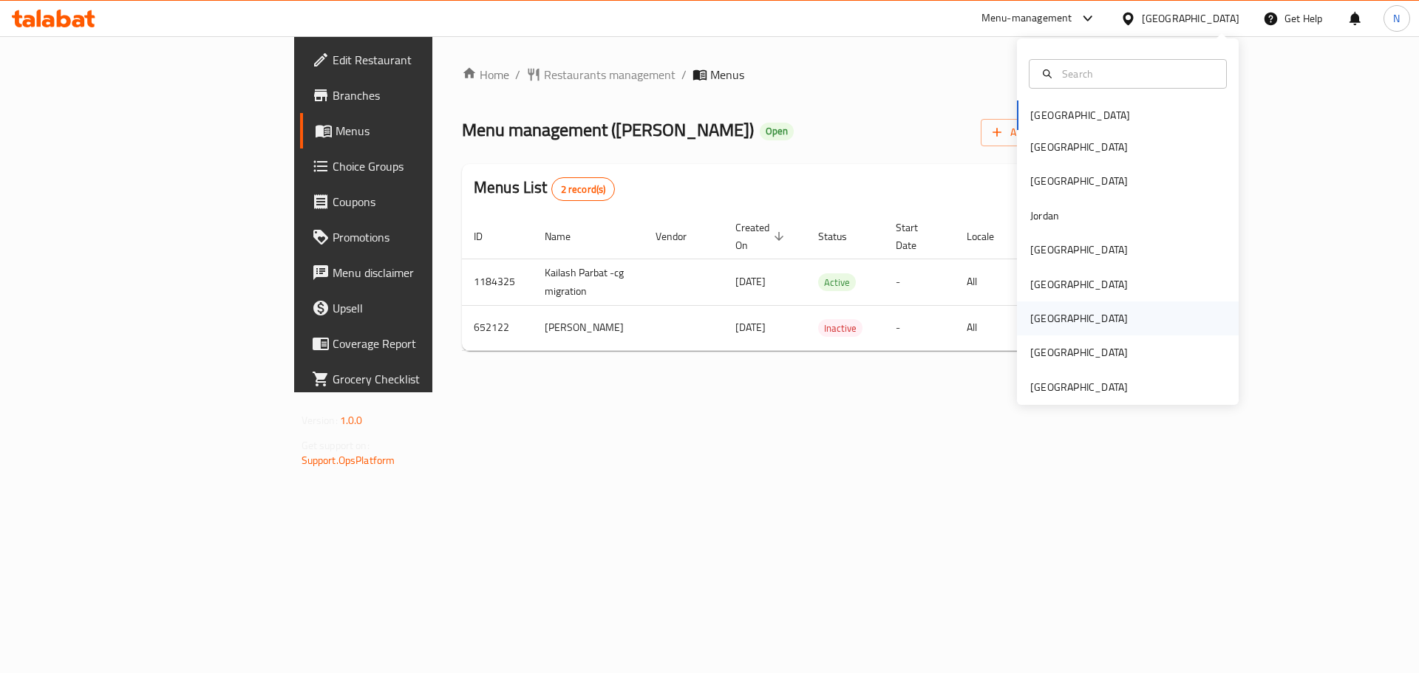
click at [1033, 322] on div "[GEOGRAPHIC_DATA]" at bounding box center [1079, 318] width 98 height 16
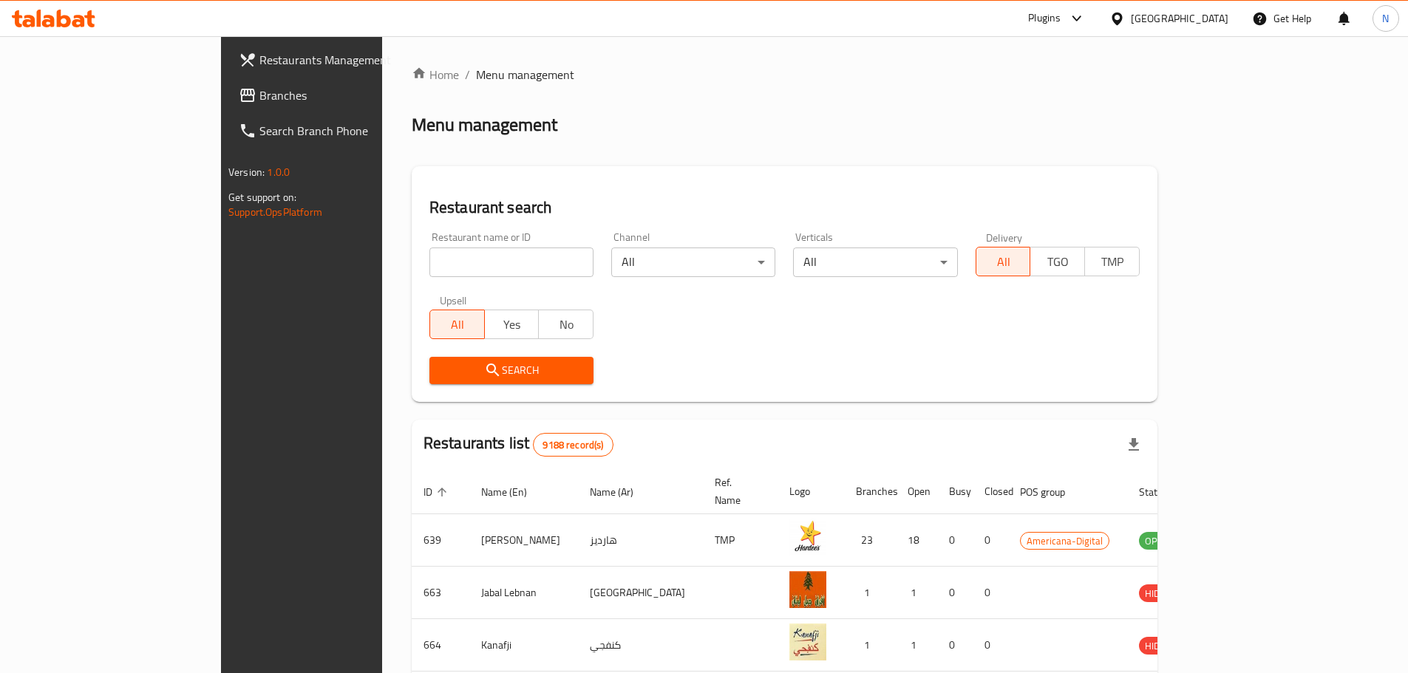
click at [259, 92] on span "Branches" at bounding box center [351, 95] width 185 height 18
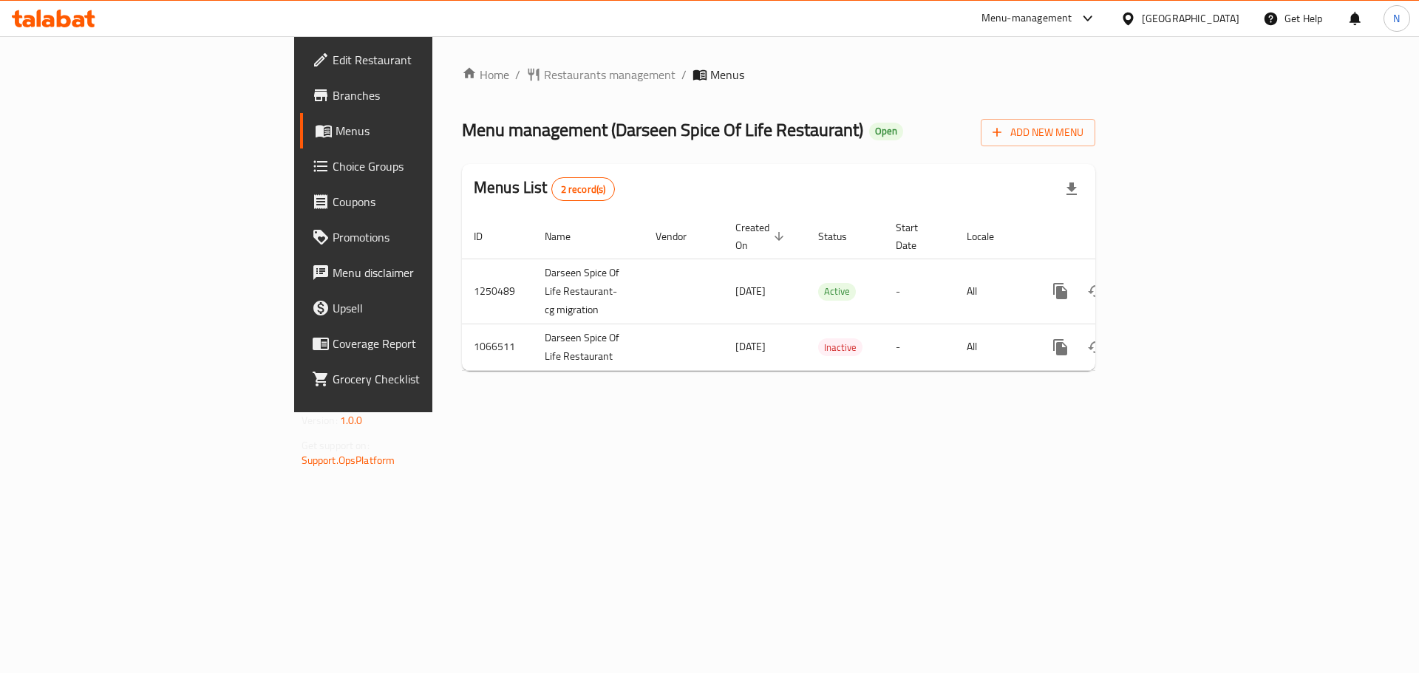
click at [1227, 23] on div "[GEOGRAPHIC_DATA]" at bounding box center [1191, 18] width 98 height 16
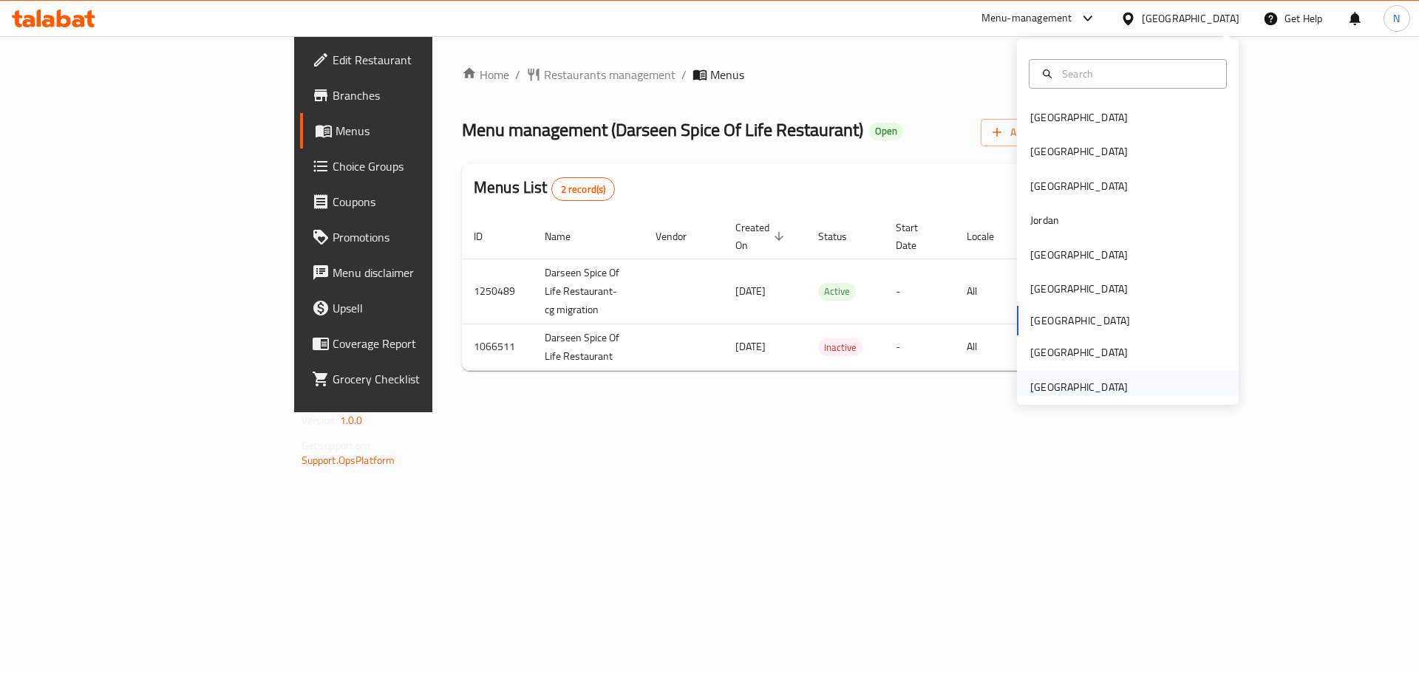
click at [1077, 379] on div "[GEOGRAPHIC_DATA]" at bounding box center [1079, 387] width 98 height 16
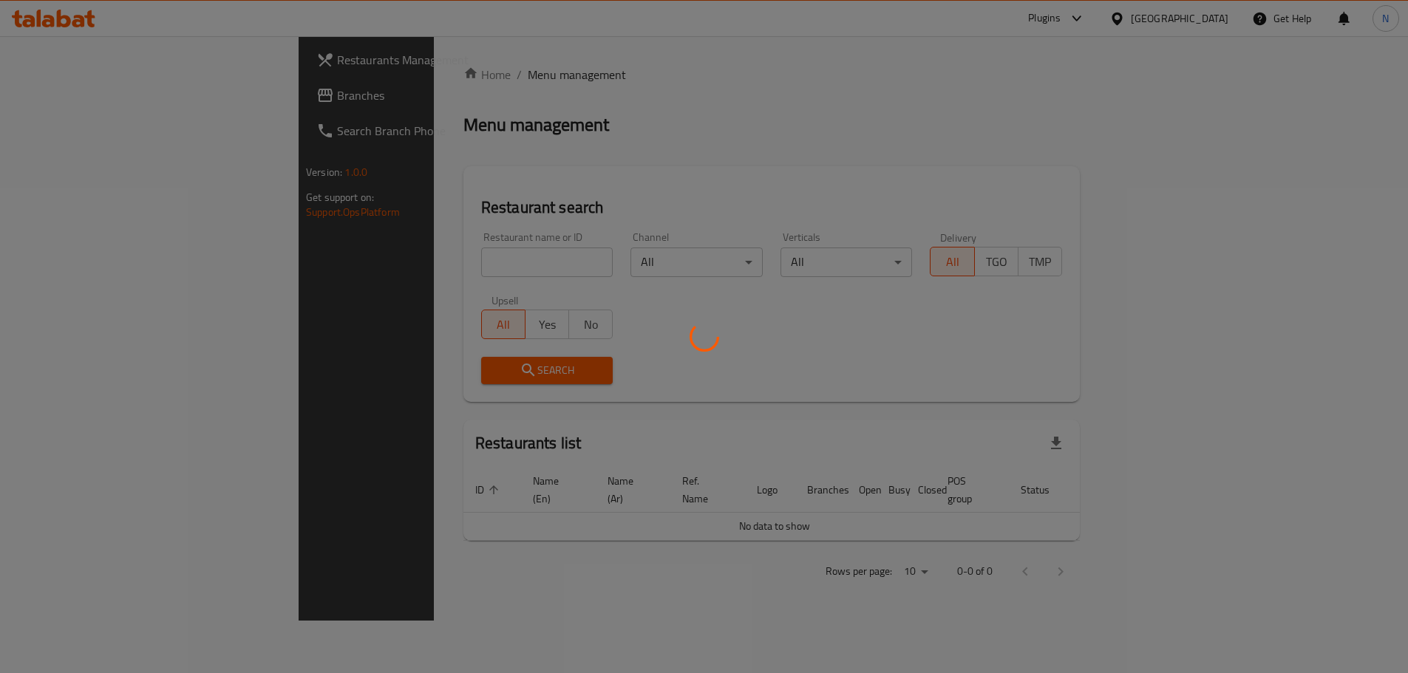
click at [91, 91] on div at bounding box center [704, 336] width 1408 height 673
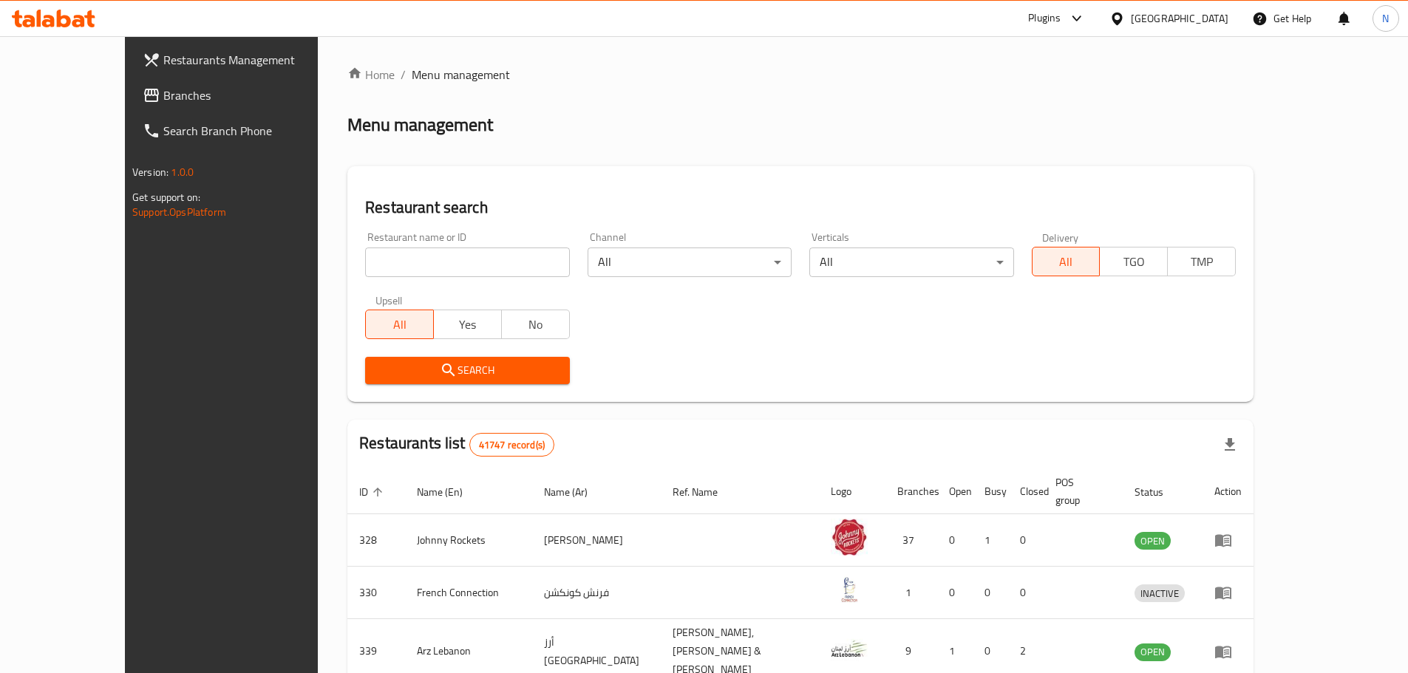
click at [163, 91] on span "Branches" at bounding box center [255, 95] width 185 height 18
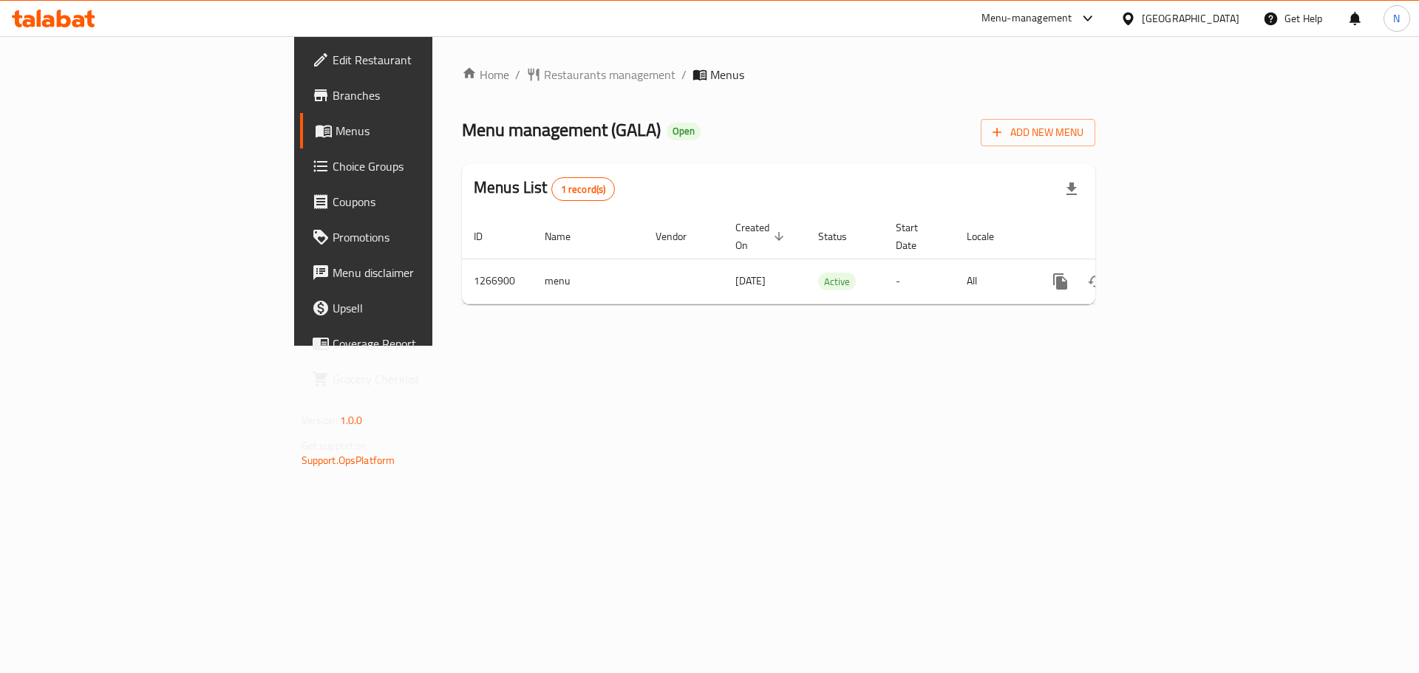
click at [1157, 20] on div "[GEOGRAPHIC_DATA]" at bounding box center [1191, 18] width 98 height 16
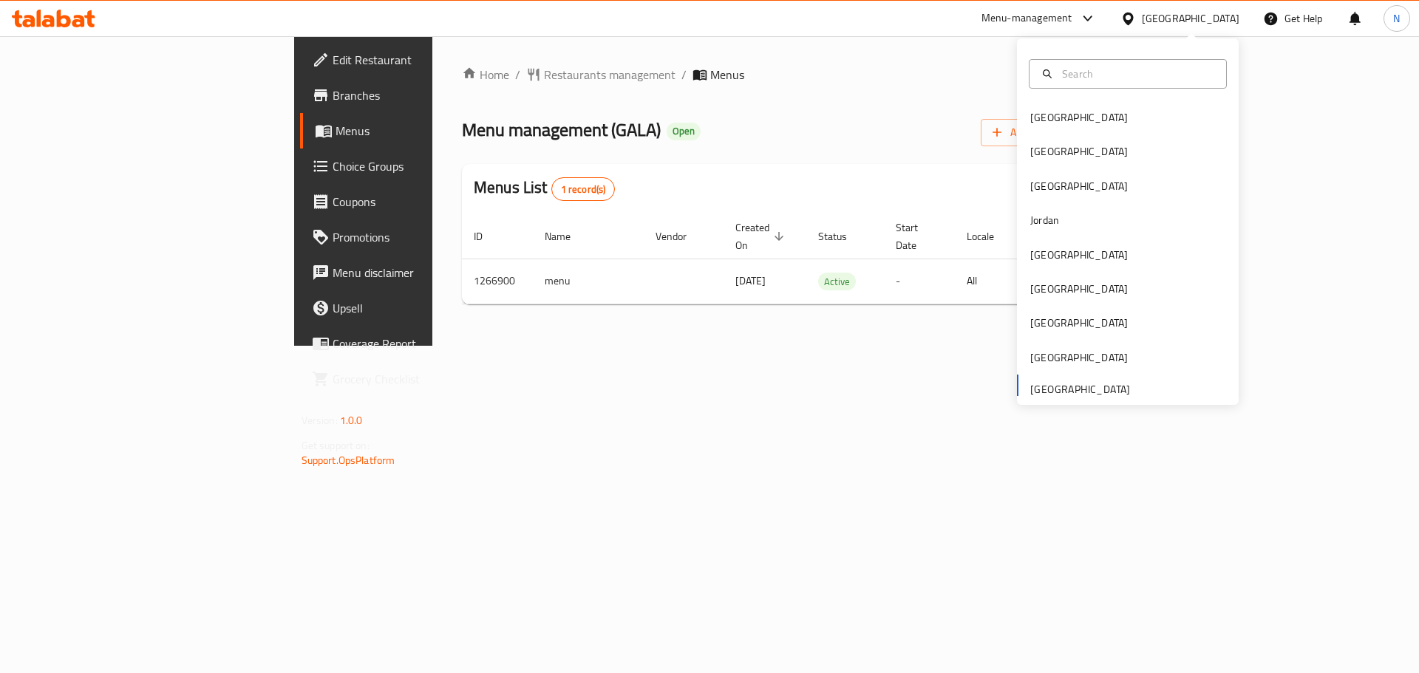
click at [624, 67] on ol "Home / Restaurants management / Menus" at bounding box center [778, 75] width 633 height 18
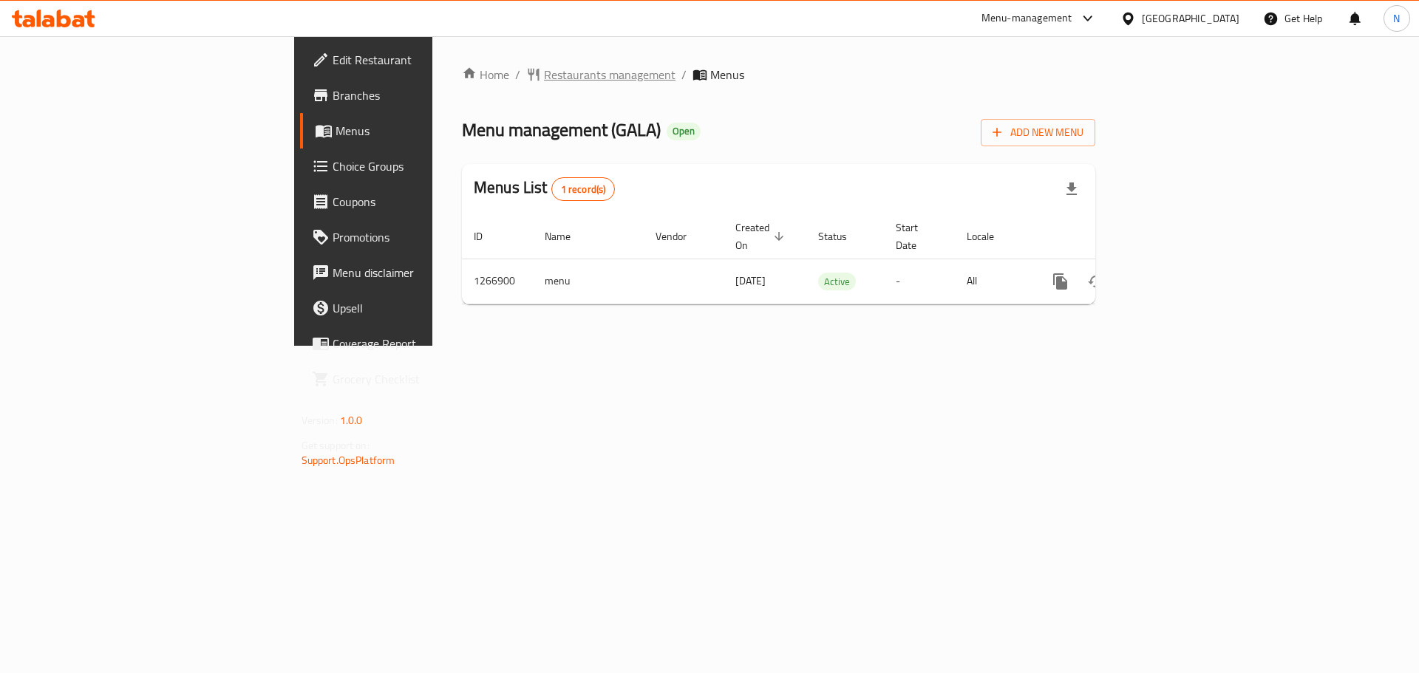
click at [544, 79] on span "Restaurants management" at bounding box center [610, 75] width 132 height 18
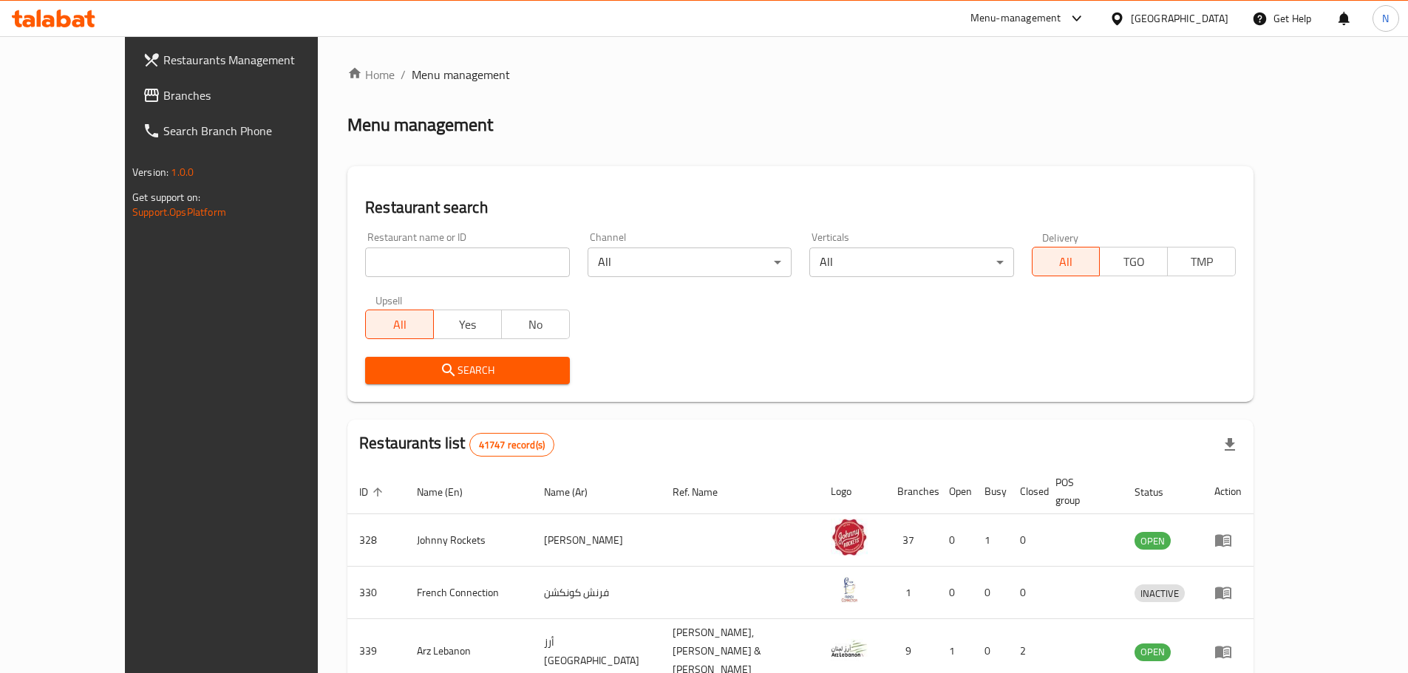
click at [163, 96] on span "Branches" at bounding box center [255, 95] width 185 height 18
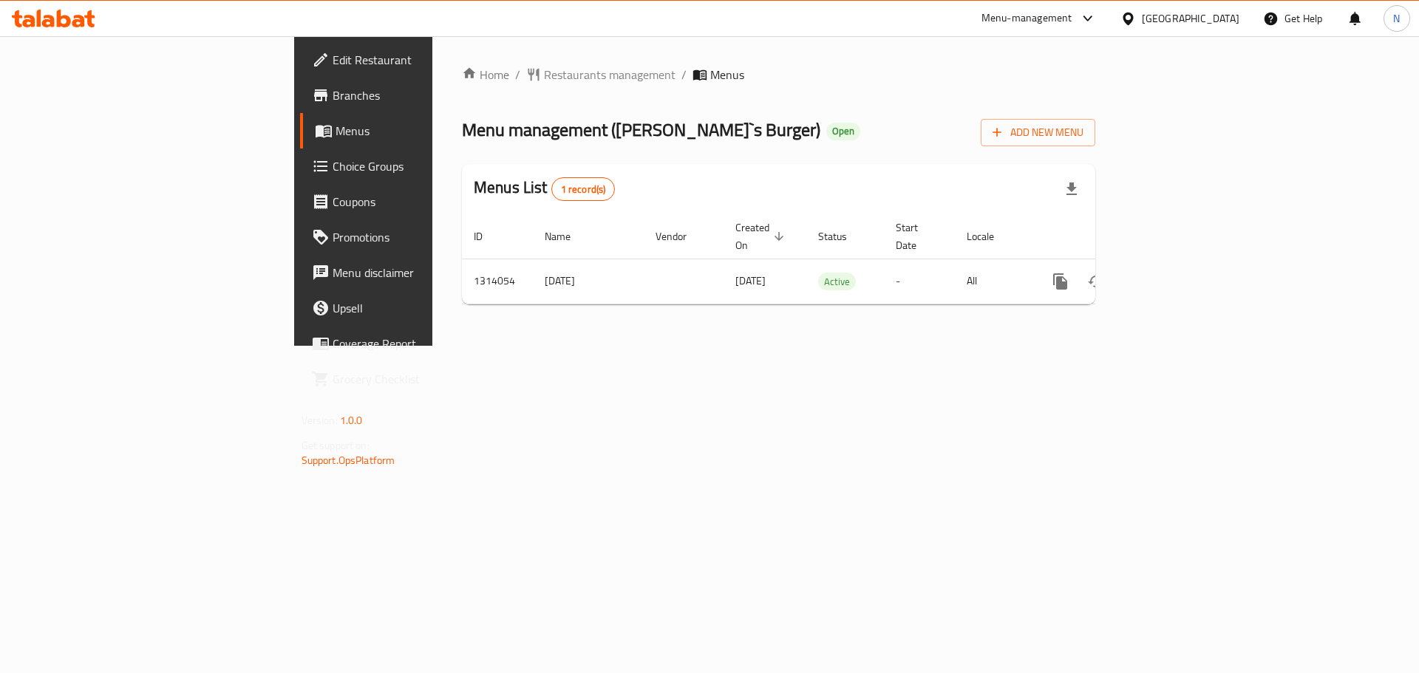
click at [1185, 26] on div "[GEOGRAPHIC_DATA]" at bounding box center [1191, 18] width 98 height 16
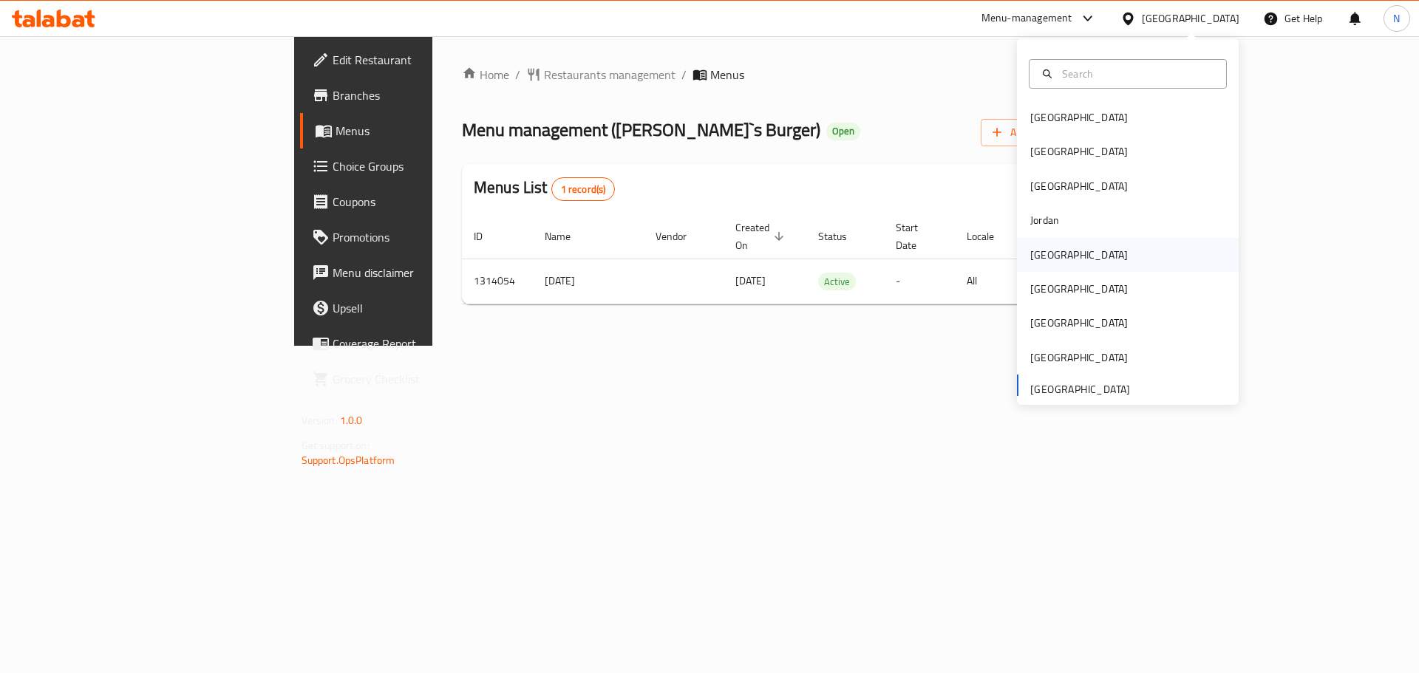
click at [1059, 266] on div "[GEOGRAPHIC_DATA]" at bounding box center [1078, 255] width 121 height 34
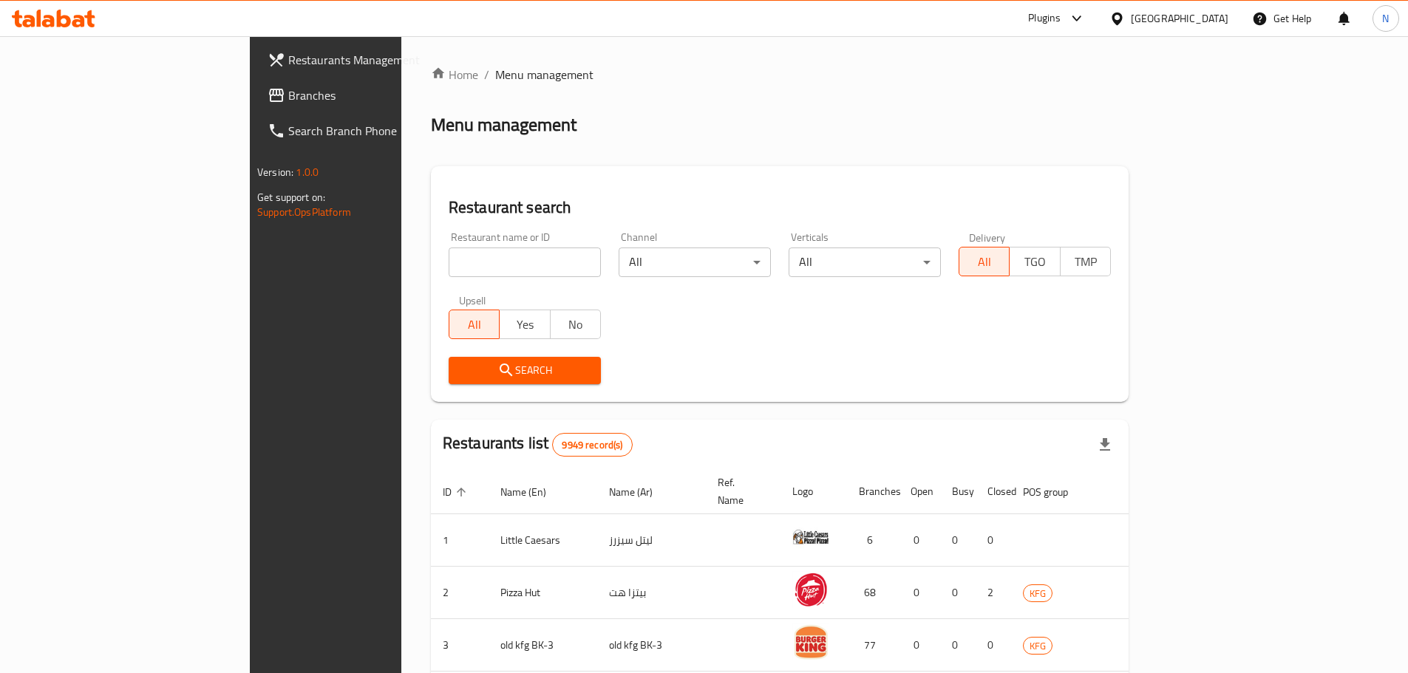
click at [288, 101] on span "Branches" at bounding box center [380, 95] width 185 height 18
